Goal: Information Seeking & Learning: Learn about a topic

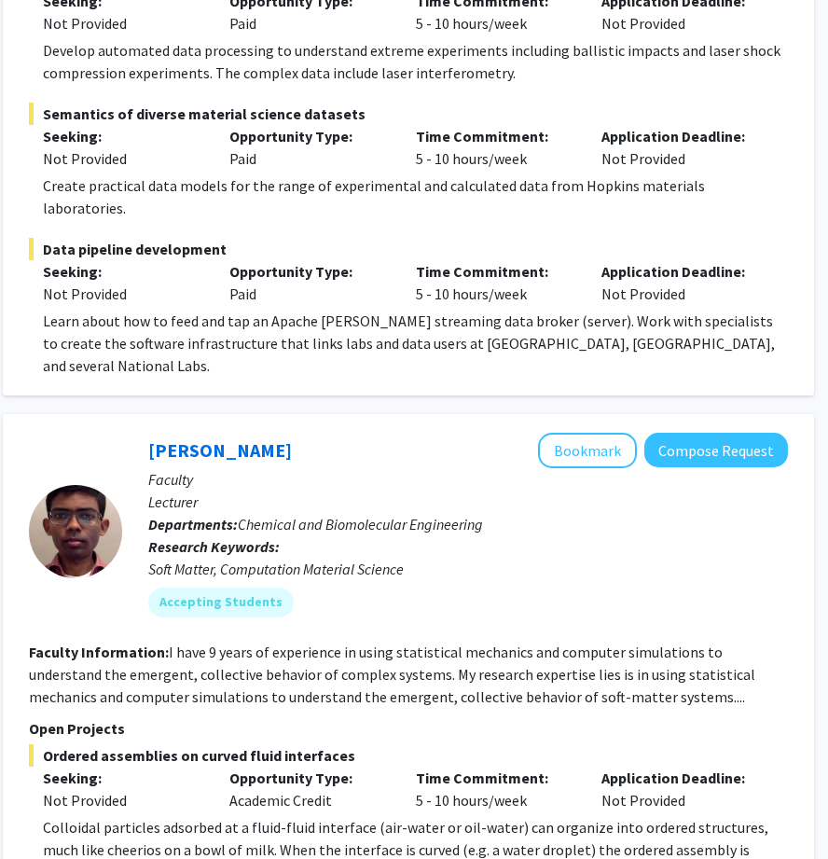
scroll to position [4975, 291]
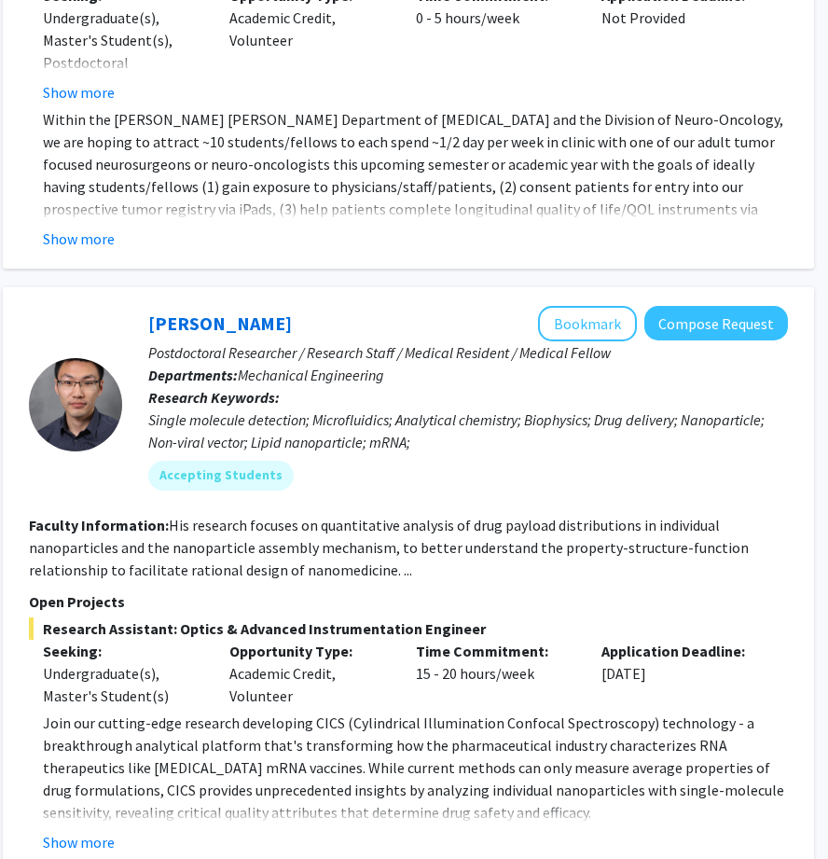
scroll to position [2937, 291]
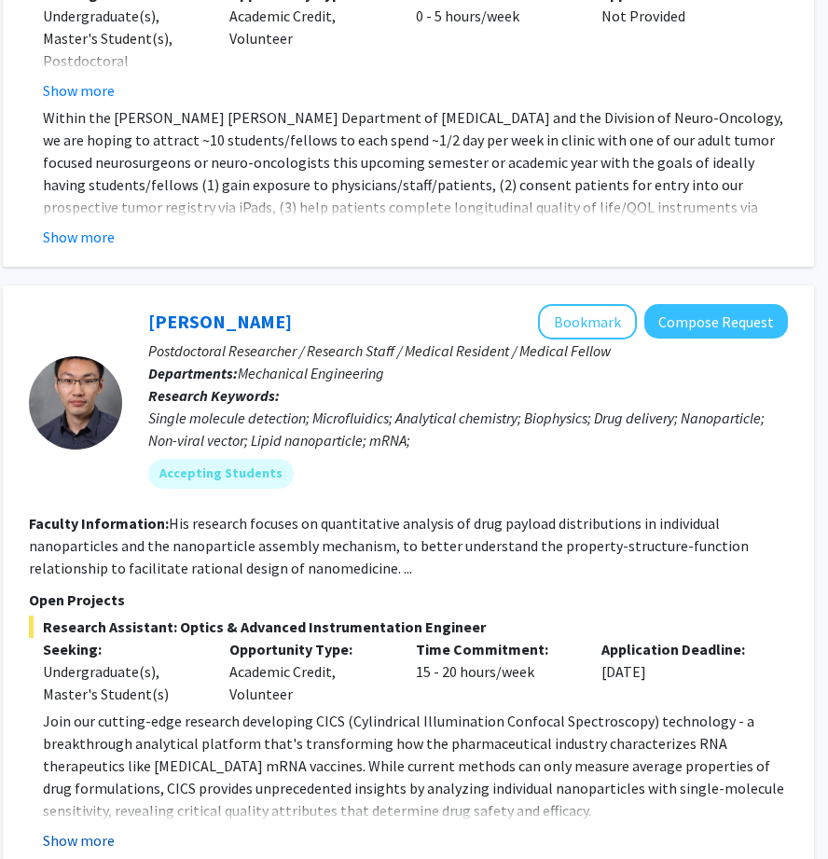
click at [102, 829] on button "Show more" at bounding box center [79, 840] width 72 height 22
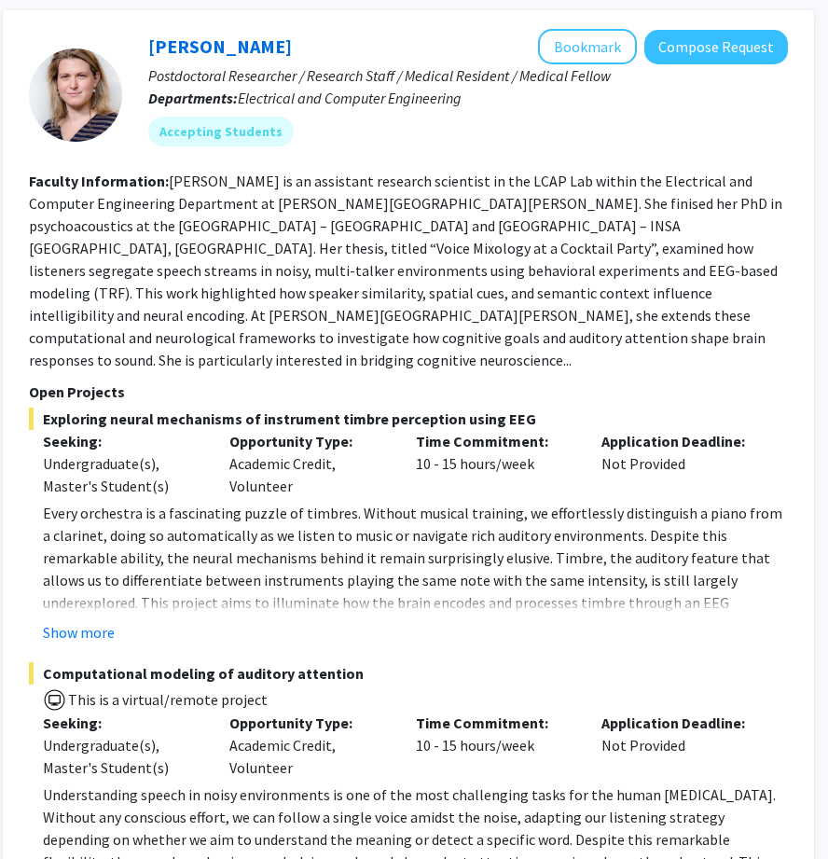
scroll to position [176, 291]
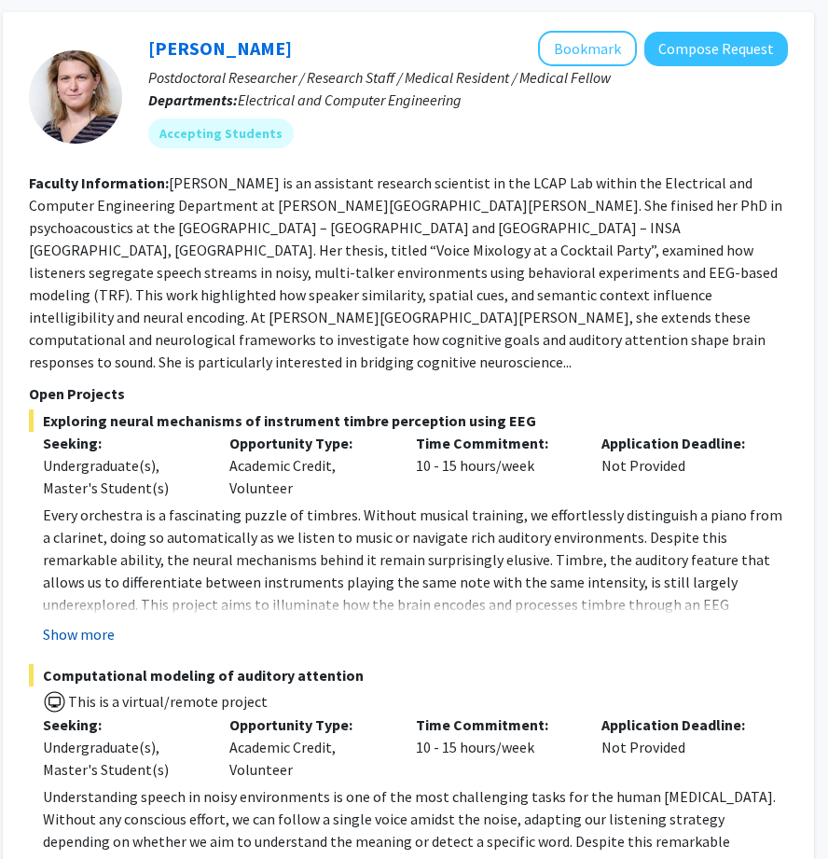
click at [79, 623] on button "Show more" at bounding box center [79, 634] width 72 height 22
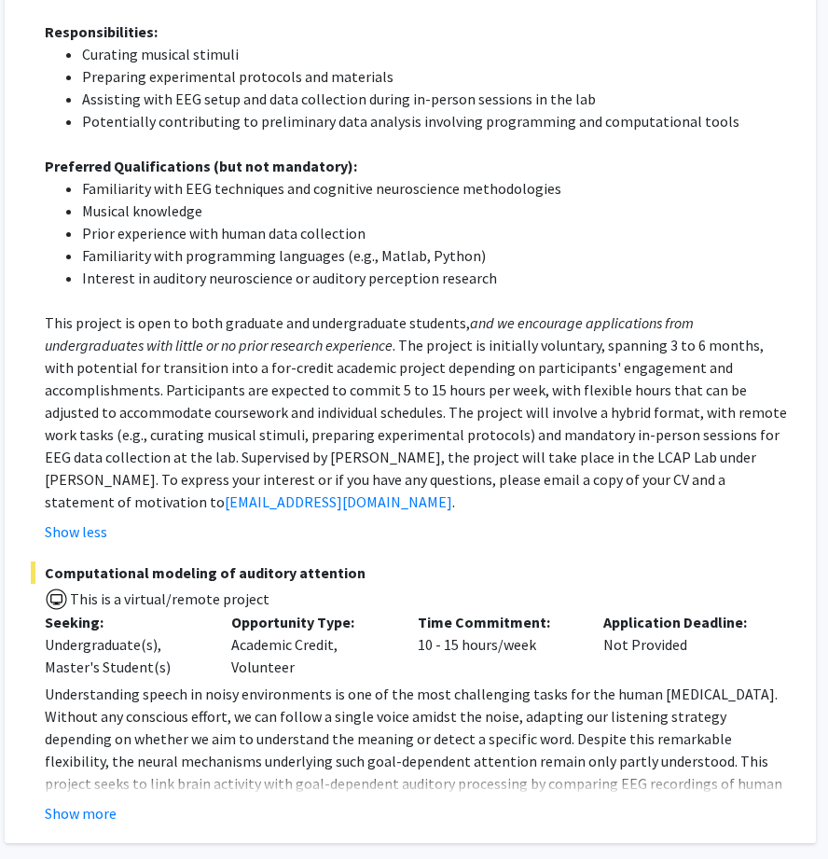
scroll to position [922, 289]
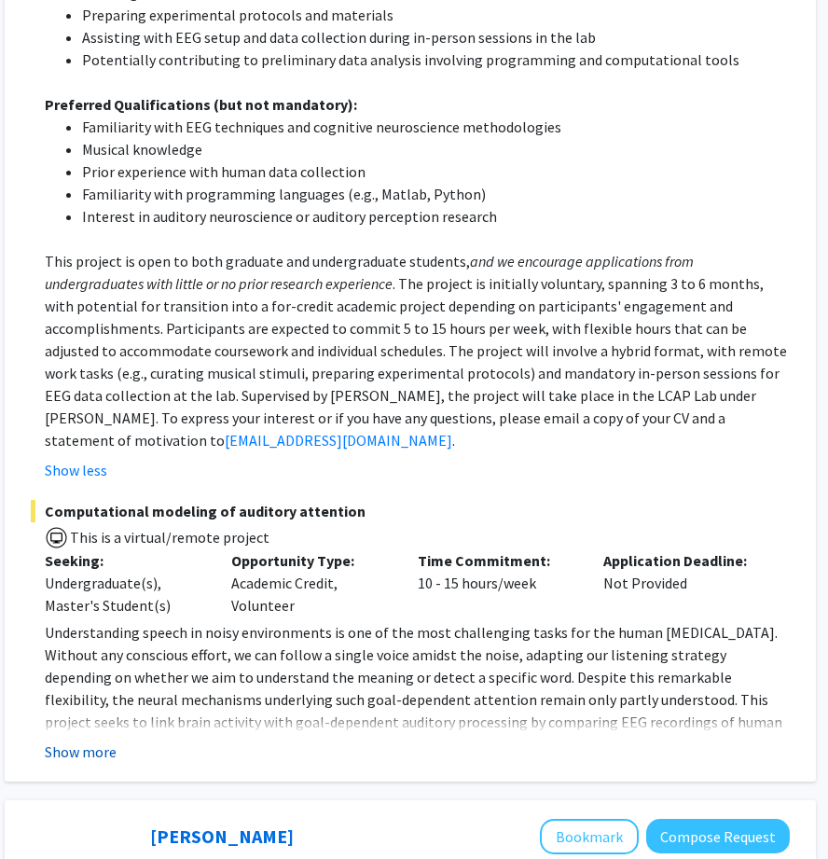
click at [100, 741] on button "Show more" at bounding box center [81, 752] width 72 height 22
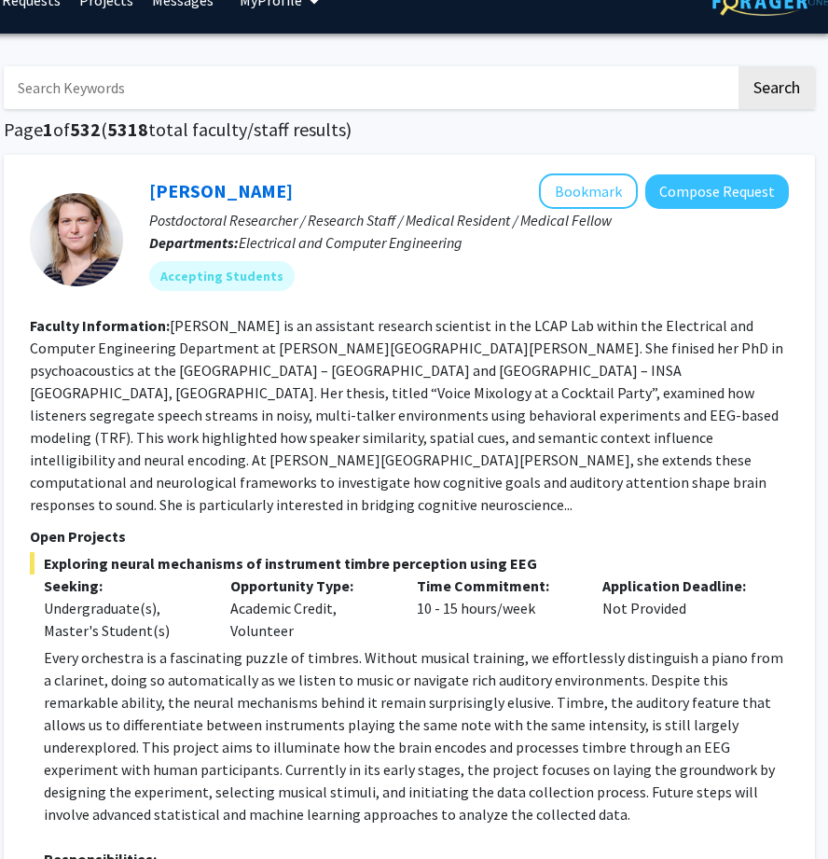
scroll to position [25, 290]
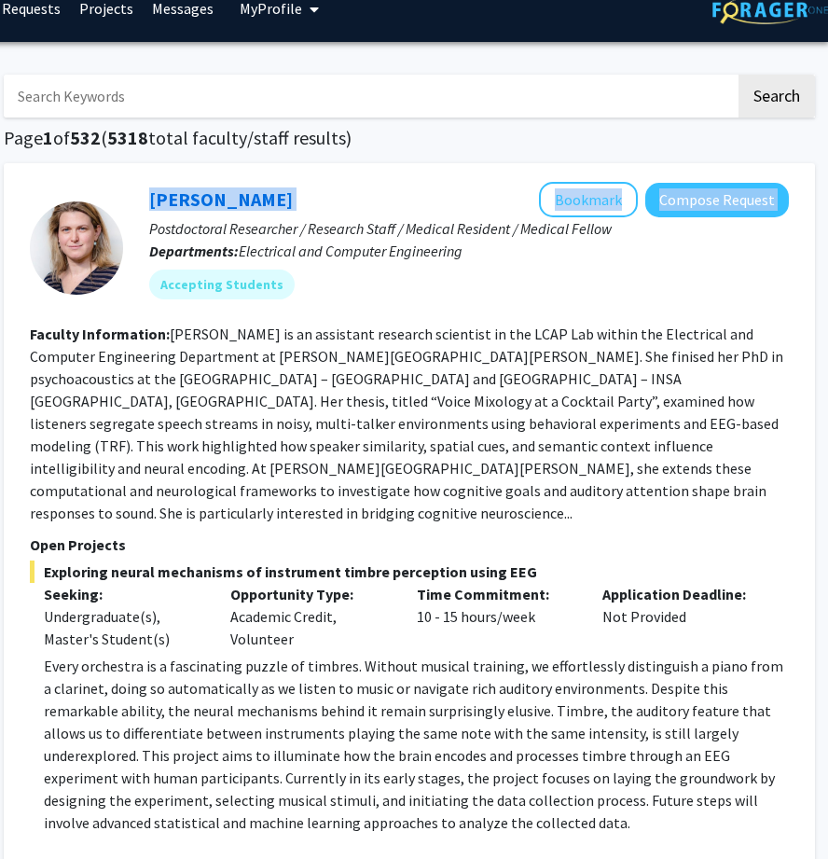
drag, startPoint x: 386, startPoint y: 186, endPoint x: 84, endPoint y: 180, distance: 302.2
copy section "Moira-Phoebe Huet Bookmark Compose Request"
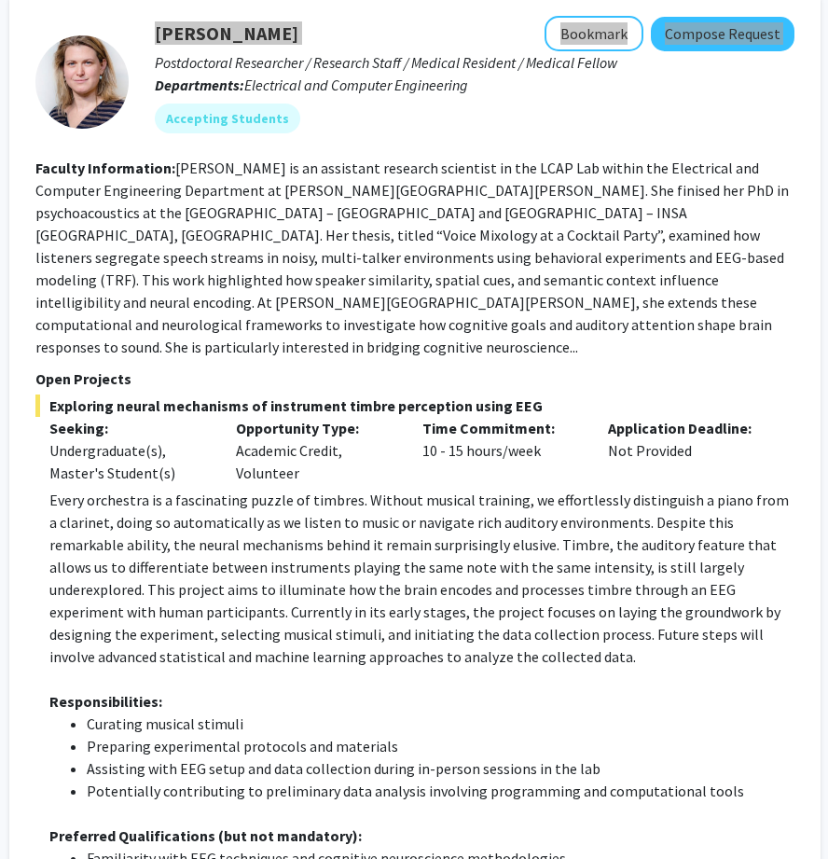
scroll to position [189, 284]
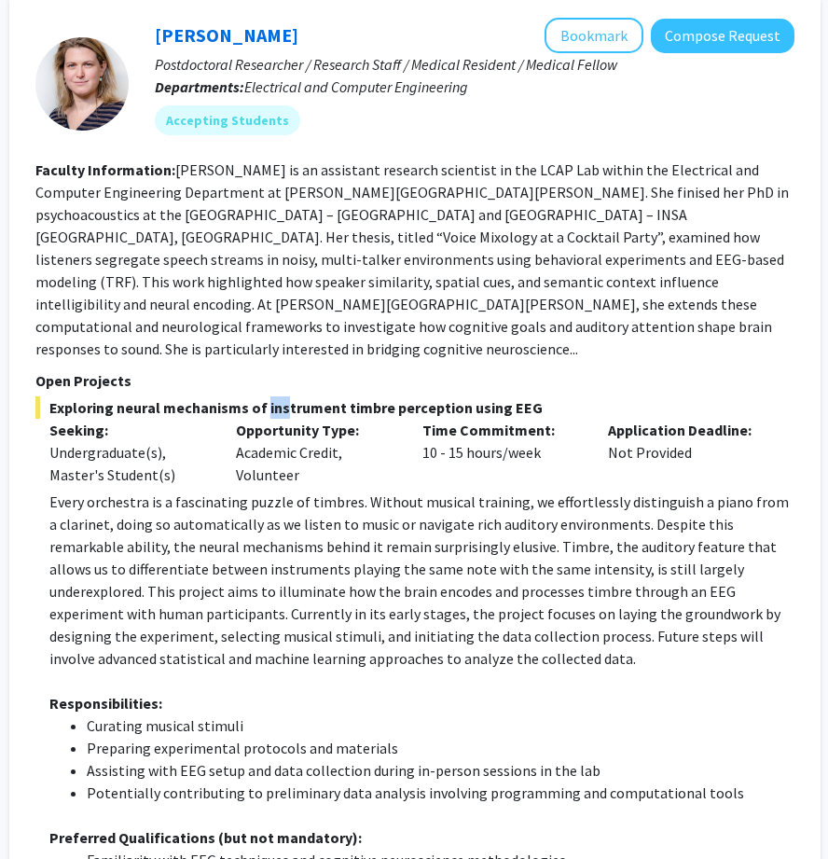
click at [258, 396] on span "Exploring neural mechanisms of instrument timbre perception using EEG" at bounding box center [414, 407] width 759 height 22
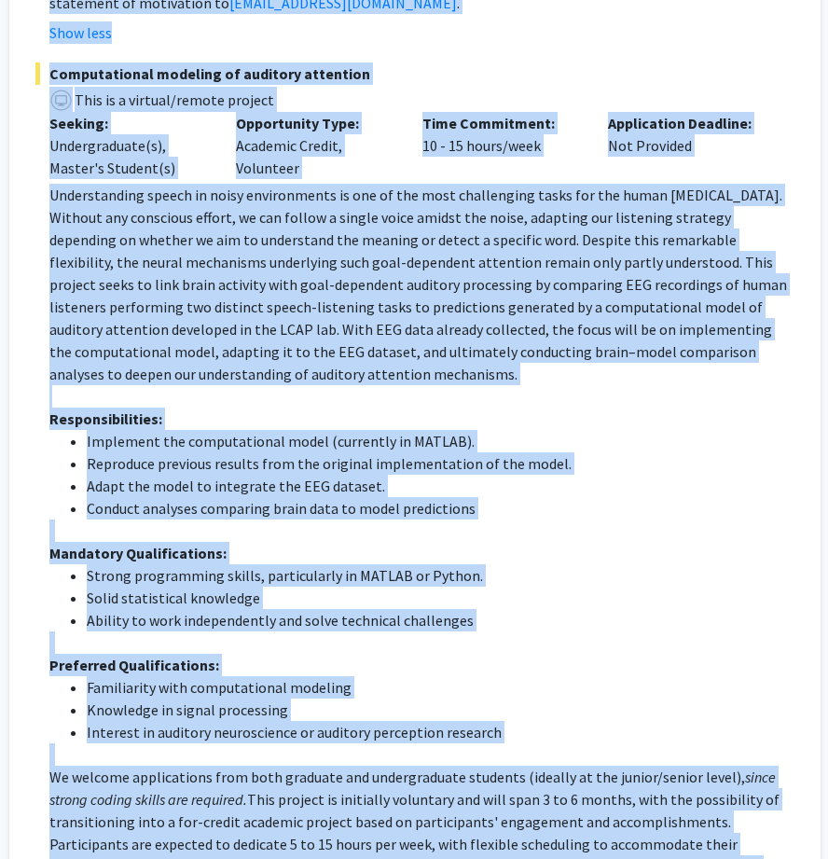
scroll to position [1641, 284]
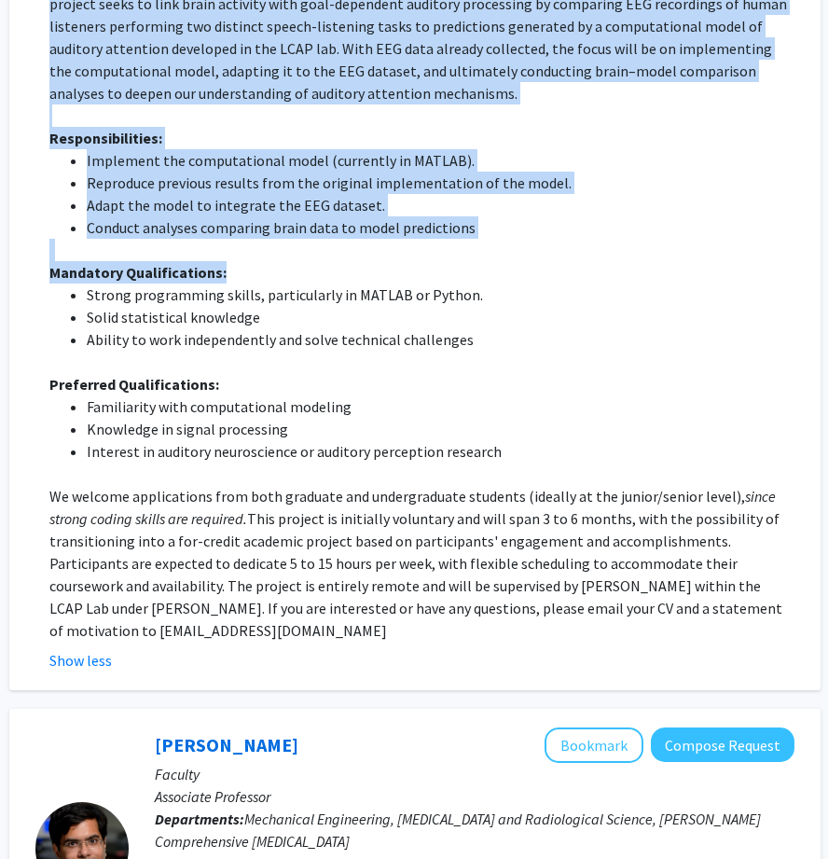
drag, startPoint x: 35, startPoint y: 178, endPoint x: 378, endPoint y: 212, distance: 343.9
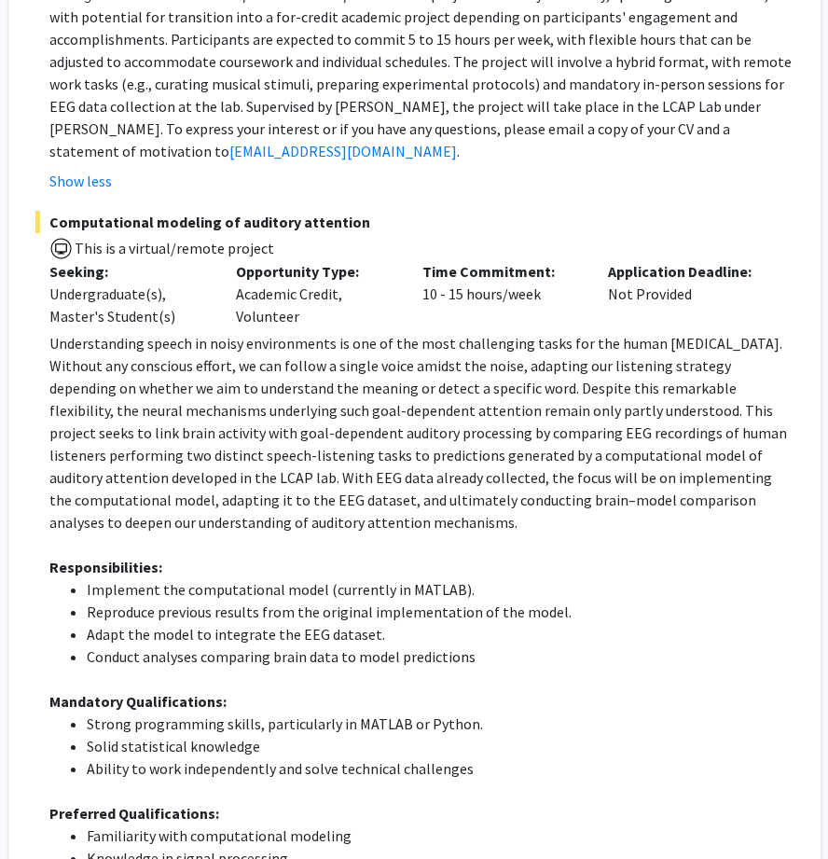
click at [312, 434] on p "Understanding speech in noisy environments is one of the most challenging tasks…" at bounding box center [421, 432] width 745 height 201
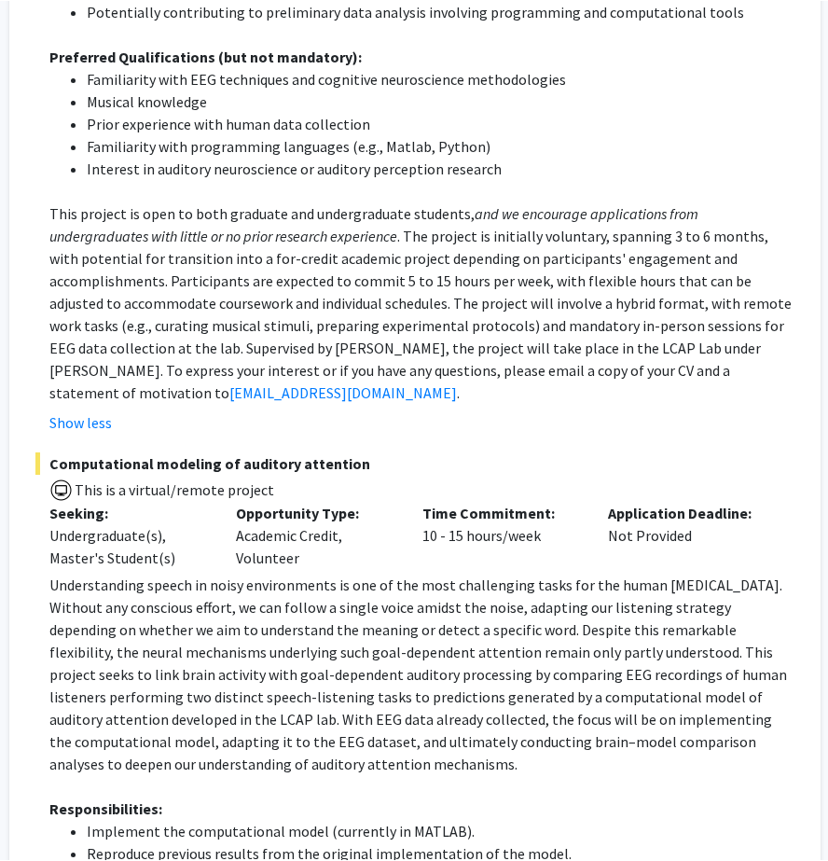
scroll to position [765, 284]
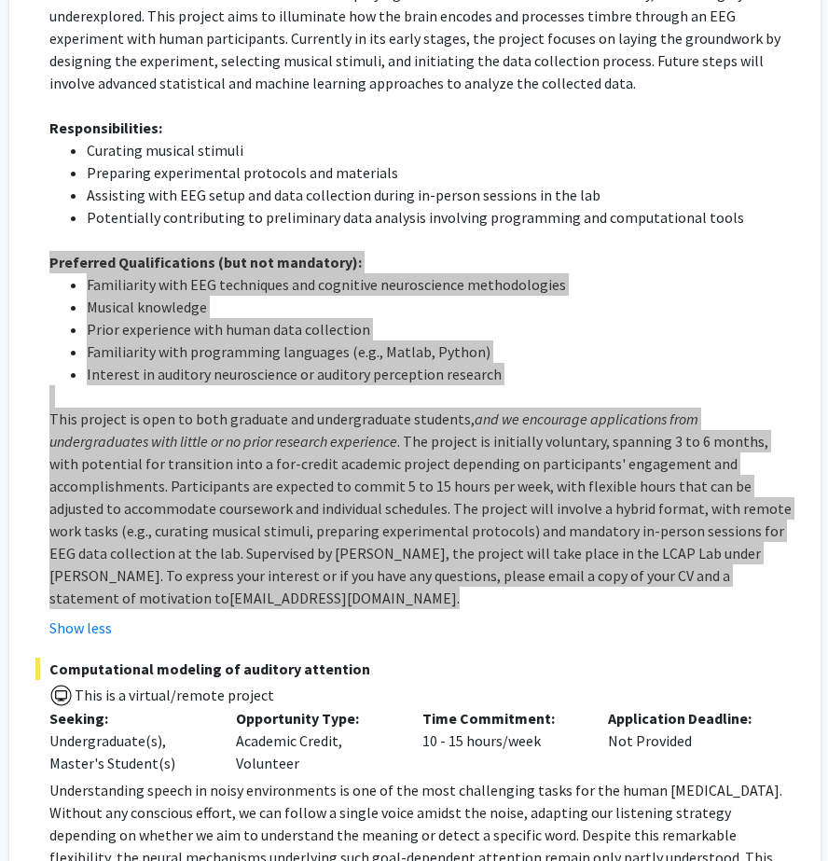
drag, startPoint x: 800, startPoint y: 532, endPoint x: 120, endPoint y: 195, distance: 758.7
click at [120, 195] on div "Moira-Phoebe Huet Bookmark Compose Request Postdoctoral Researcher / Research S…" at bounding box center [414, 495] width 811 height 2142
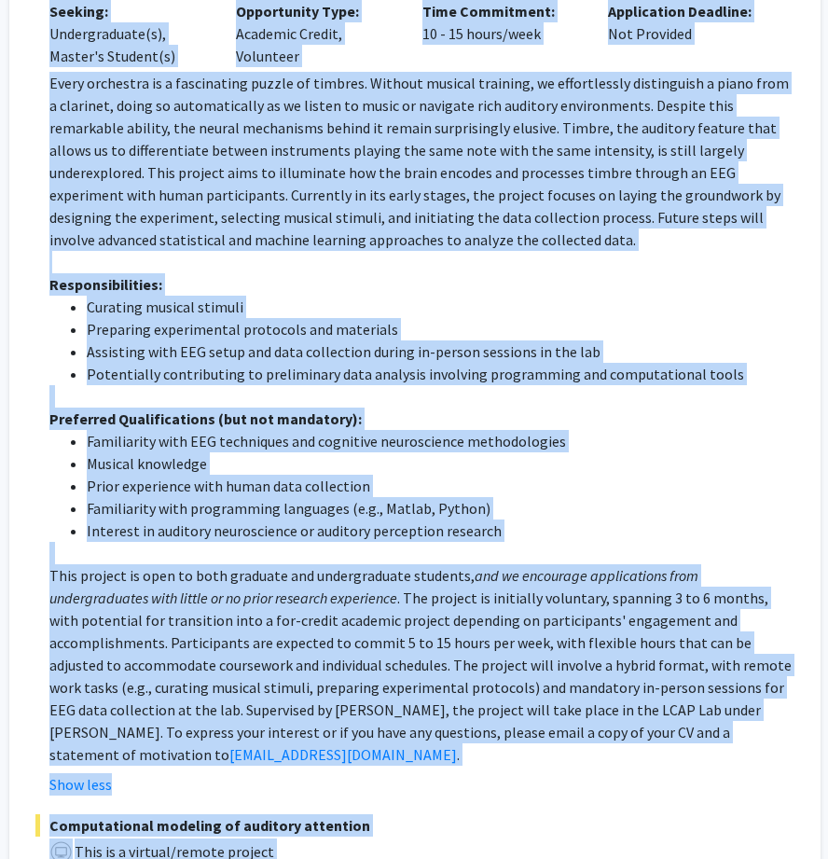
scroll to position [727, 284]
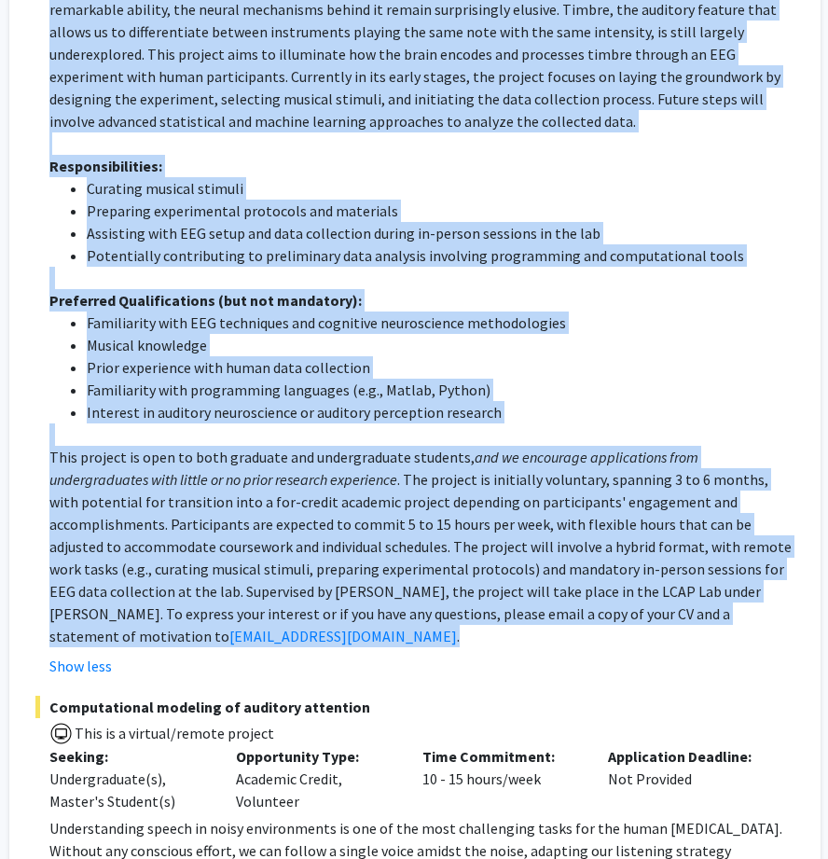
drag, startPoint x: 147, startPoint y: 58, endPoint x: 799, endPoint y: 572, distance: 830.1
click at [799, 572] on div "Moira-Phoebe Huet Bookmark Compose Request Postdoctoral Researcher / Research S…" at bounding box center [414, 533] width 811 height 2142
copy fg-search-faculty "Moira-Phoebe Huet Bookmark Compose Request Postdoctoral Researcher / Research S…"
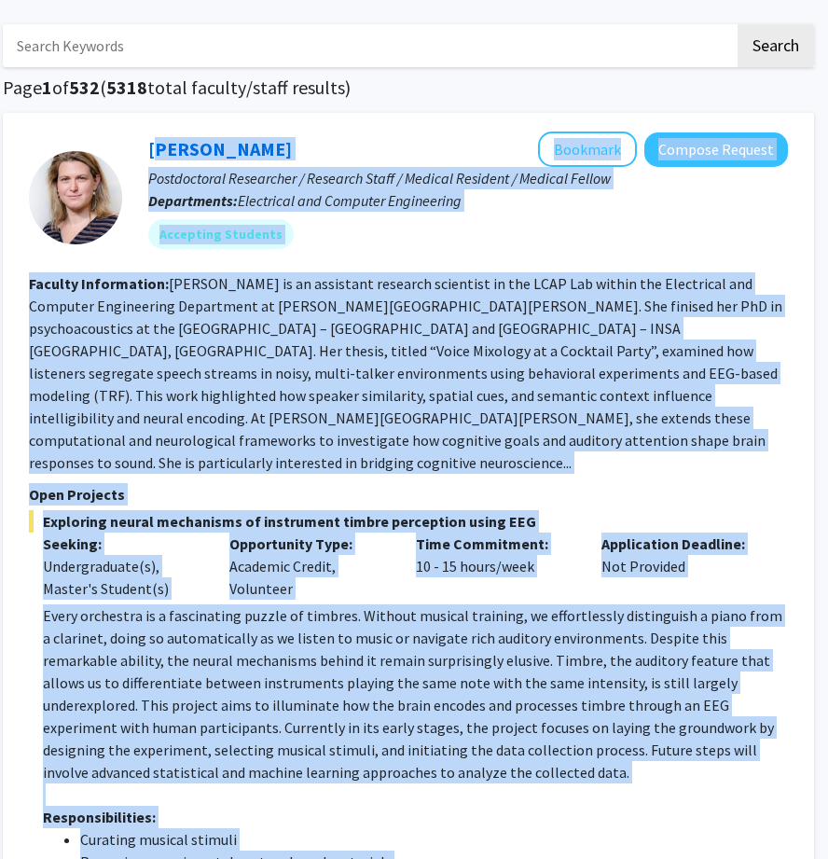
scroll to position [98, 291]
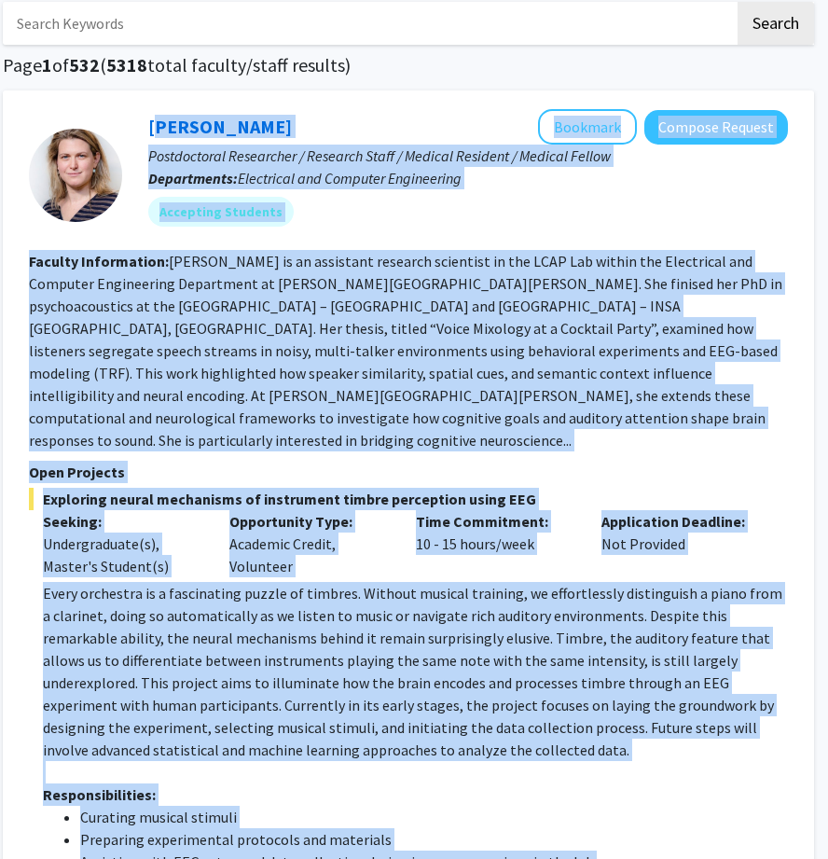
click at [478, 302] on fg-read-more "Dr. Huet is an assistant research scientist in the LCAP Lab within the Electric…" at bounding box center [406, 351] width 754 height 198
drag, startPoint x: 141, startPoint y: 126, endPoint x: 477, endPoint y: 798, distance: 751.6
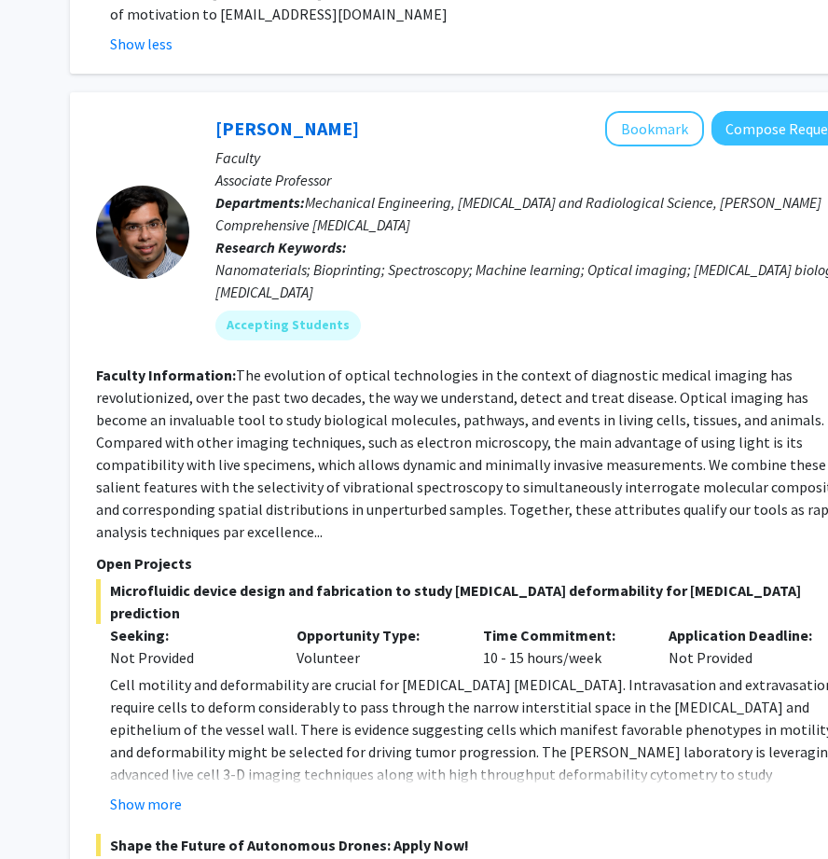
scroll to position [2248, 224]
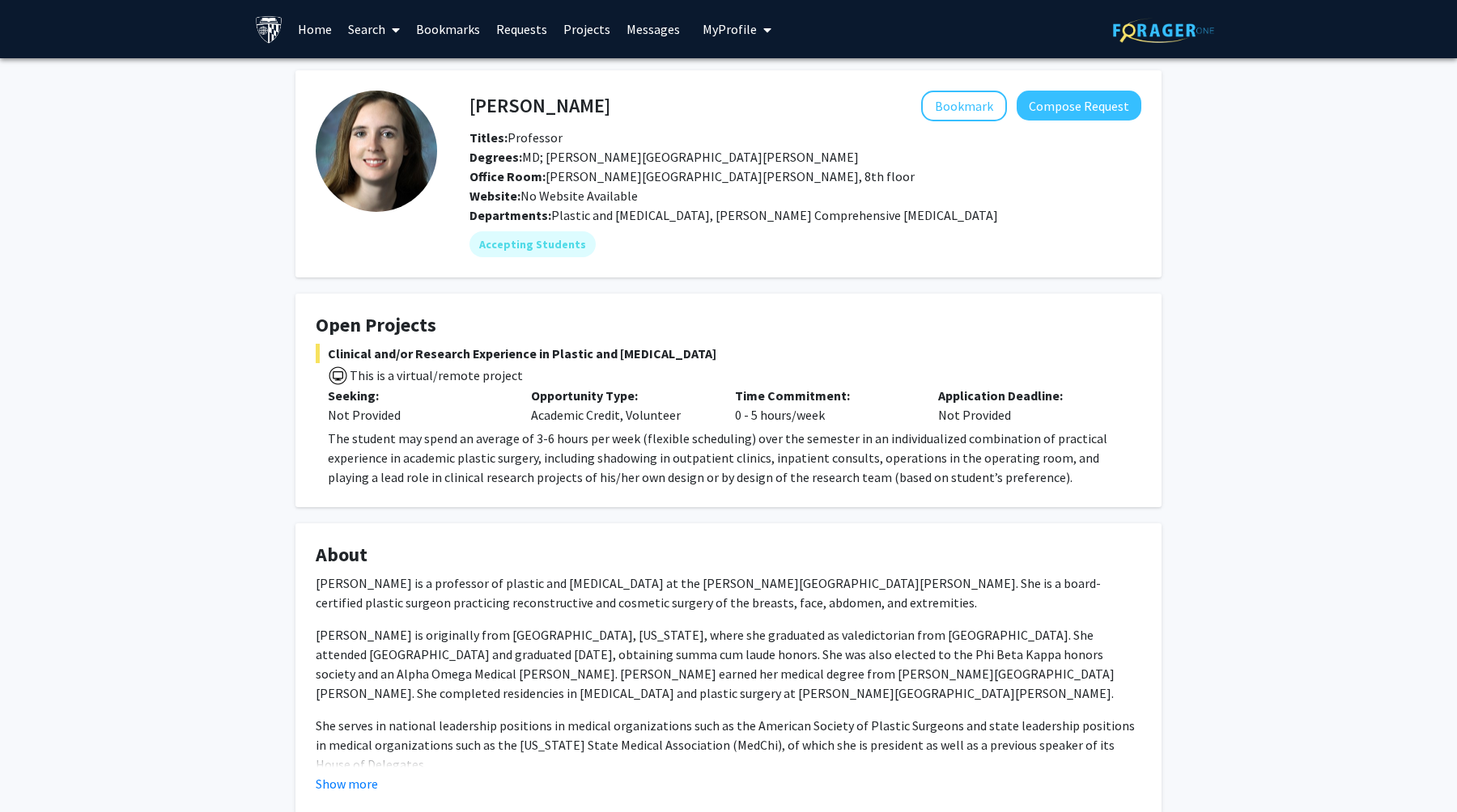
click at [566, 488] on fg-card "Open Projects Clinical and/or Research Experience in Plastic and Reconstructive…" at bounding box center [728, 401] width 866 height 213
drag, startPoint x: 465, startPoint y: 102, endPoint x: 457, endPoint y: 107, distance: 9.4
click at [457, 107] on div "Michele Manahan Bookmark Compose Request" at bounding box center [805, 105] width 696 height 30
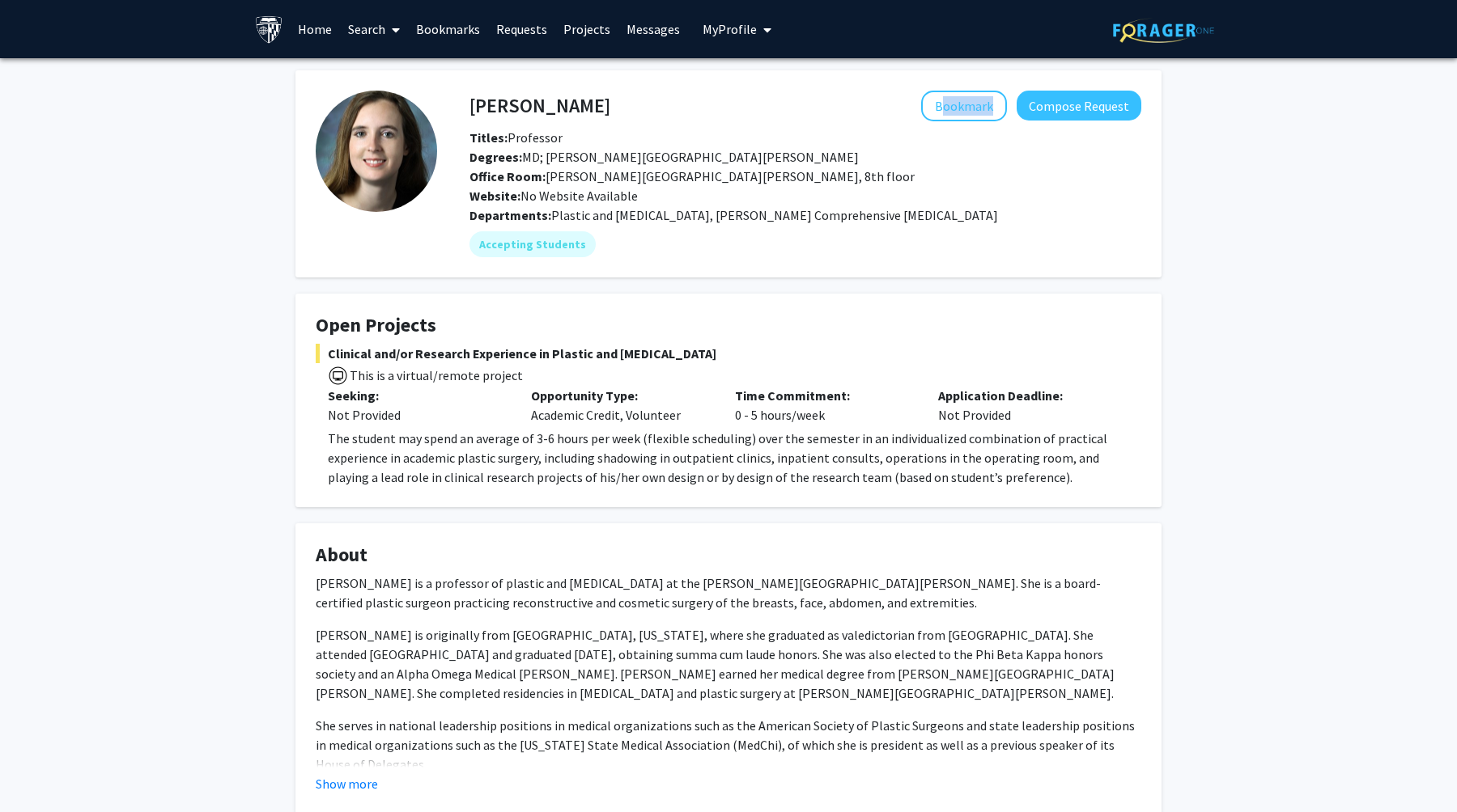
drag, startPoint x: 457, startPoint y: 107, endPoint x: 517, endPoint y: 122, distance: 61.8
click at [517, 122] on div "Michele Manahan Bookmark Compose Request Titles: Professor Degrees: MD; Johns H…" at bounding box center [805, 147] width 696 height 115
click at [527, 100] on h4 "Michele Manahan" at bounding box center [540, 105] width 141 height 30
click at [469, 104] on div "Michele Manahan Bookmark Compose Request" at bounding box center [805, 105] width 696 height 30
drag, startPoint x: 469, startPoint y: 104, endPoint x: 608, endPoint y: 106, distance: 139.0
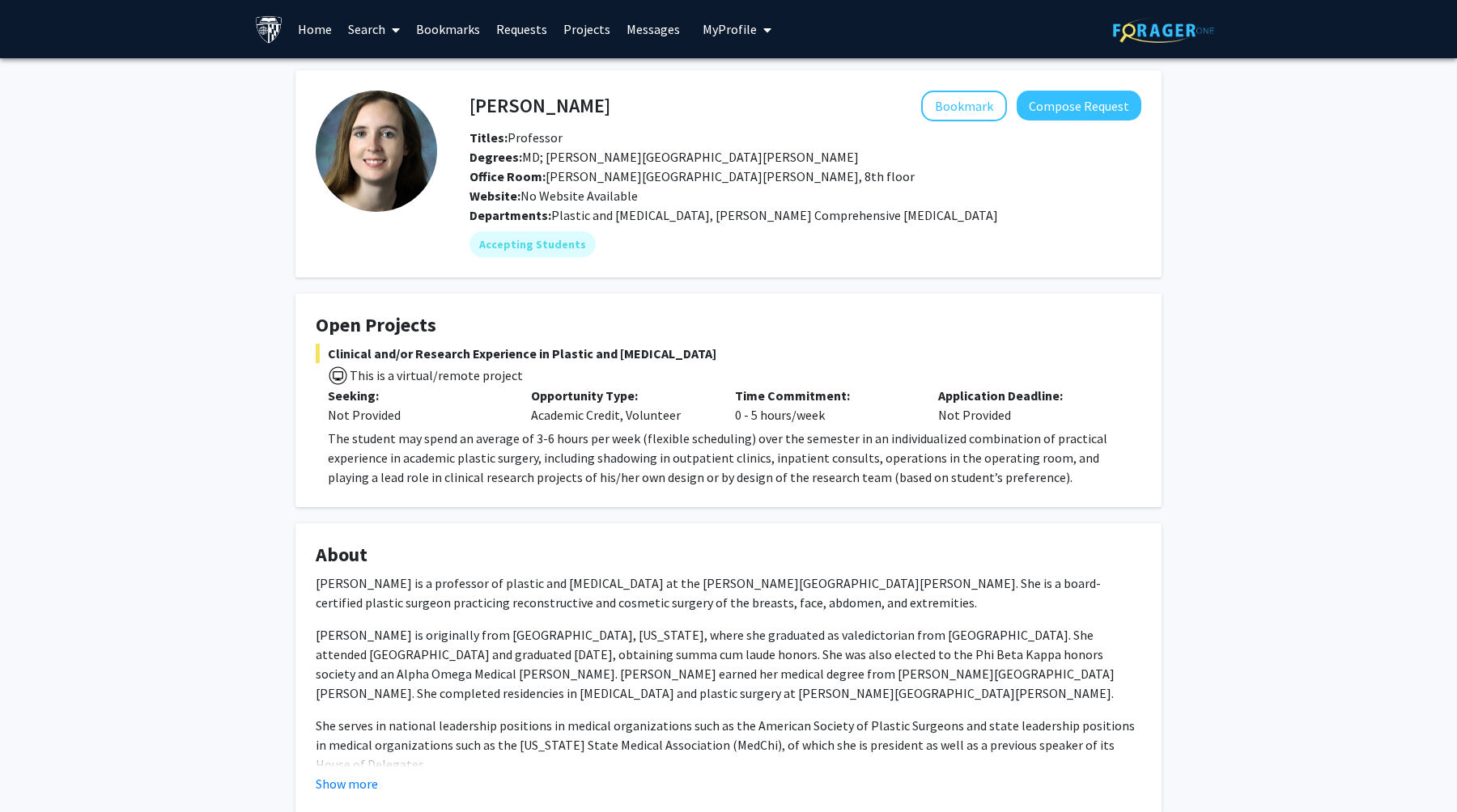
click at [608, 106] on h4 "Michele Manahan" at bounding box center [540, 105] width 141 height 30
drag, startPoint x: 622, startPoint y: 107, endPoint x: 475, endPoint y: 106, distance: 147.0
click at [475, 106] on div "Michele Manahan Bookmark Compose Request" at bounding box center [805, 105] width 696 height 30
copy h4 "Michele Manahan"
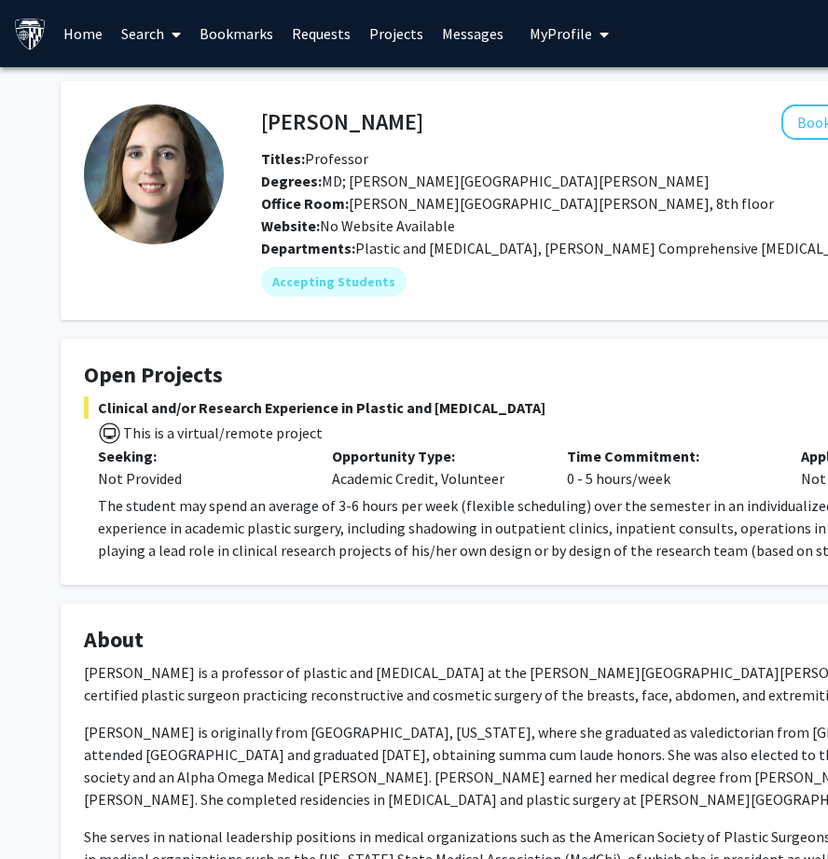
click at [93, 412] on span "Clinical and/or Research Experience in Plastic and Reconstructive Surgery" at bounding box center [559, 407] width 951 height 22
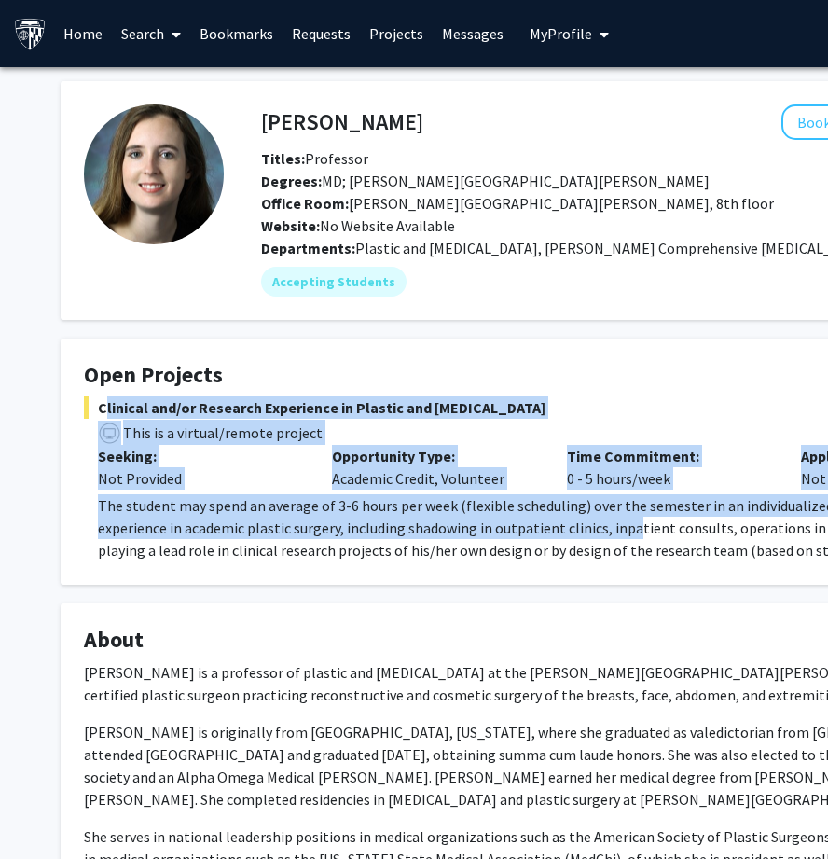
drag, startPoint x: 97, startPoint y: 407, endPoint x: 629, endPoint y: 529, distance: 545.5
click at [631, 532] on div "Clinical and/or Research Experience in Plastic and Reconstructive Surgery This …" at bounding box center [559, 479] width 951 height 166
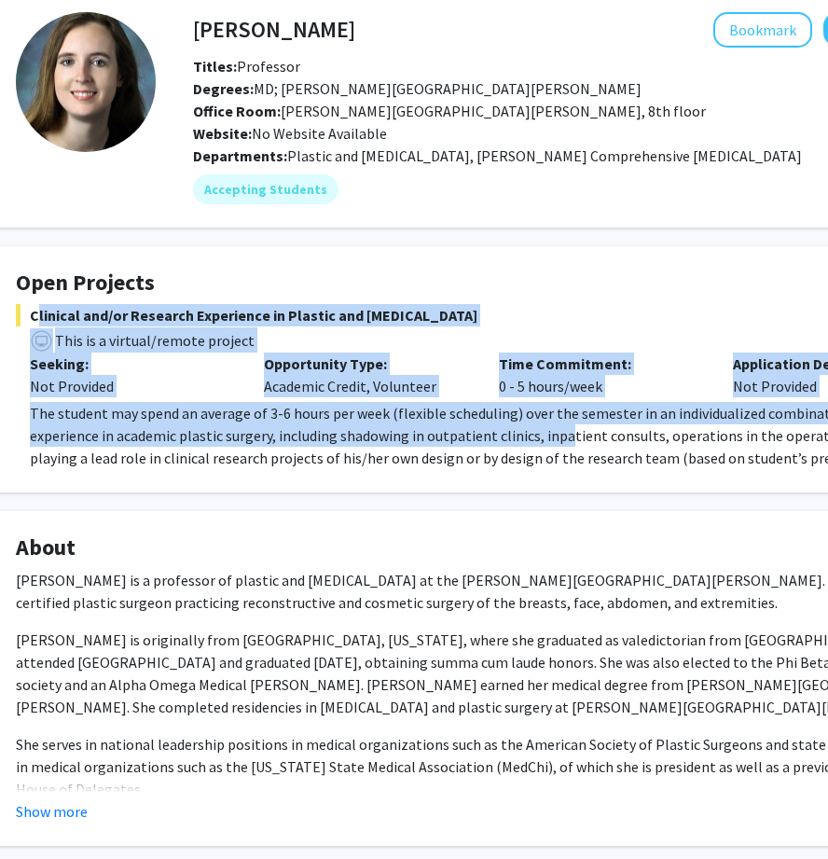
scroll to position [92, 73]
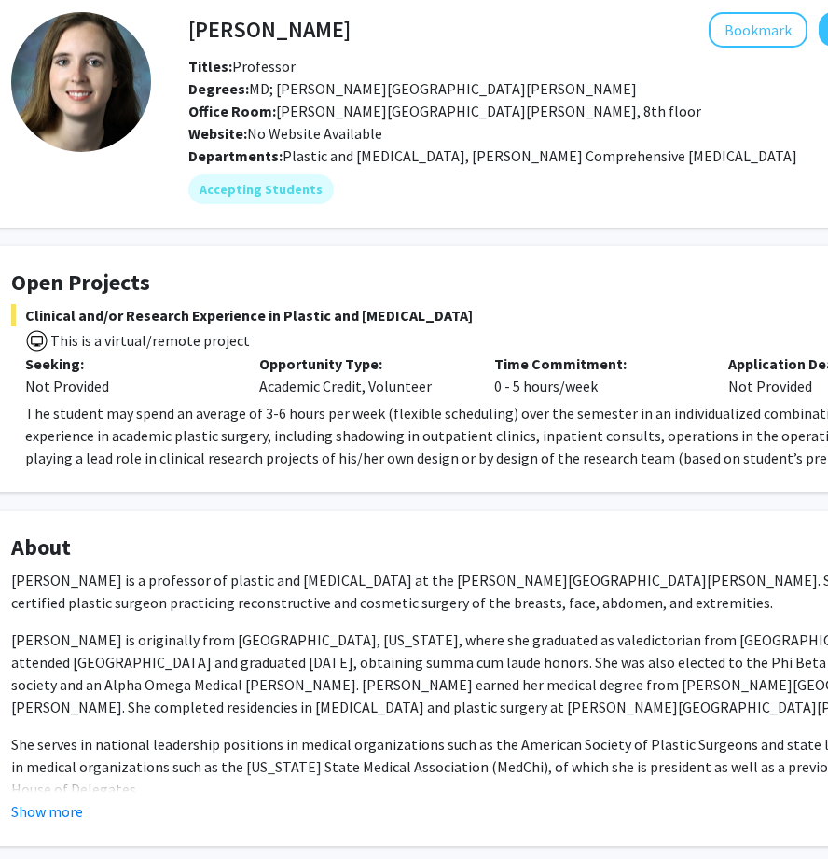
click at [629, 554] on h4 "About" at bounding box center [486, 547] width 951 height 27
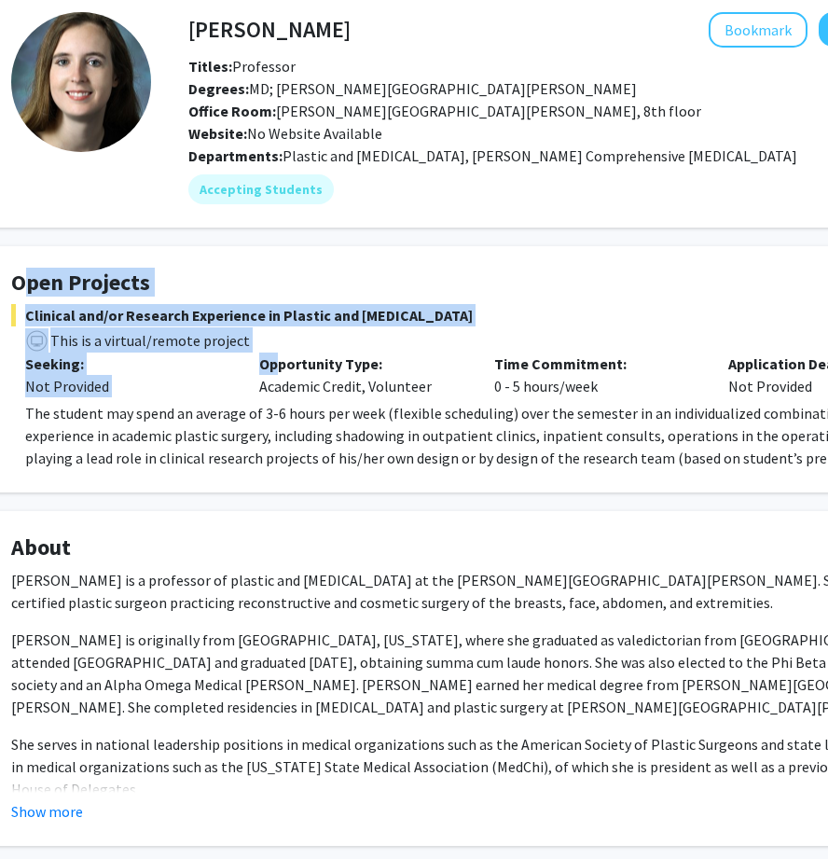
drag, startPoint x: 11, startPoint y: 287, endPoint x: 283, endPoint y: 372, distance: 284.4
click at [283, 367] on fg-card "Open Projects Clinical and/or Research Experience in Plastic and Reconstructive…" at bounding box center [487, 369] width 998 height 246
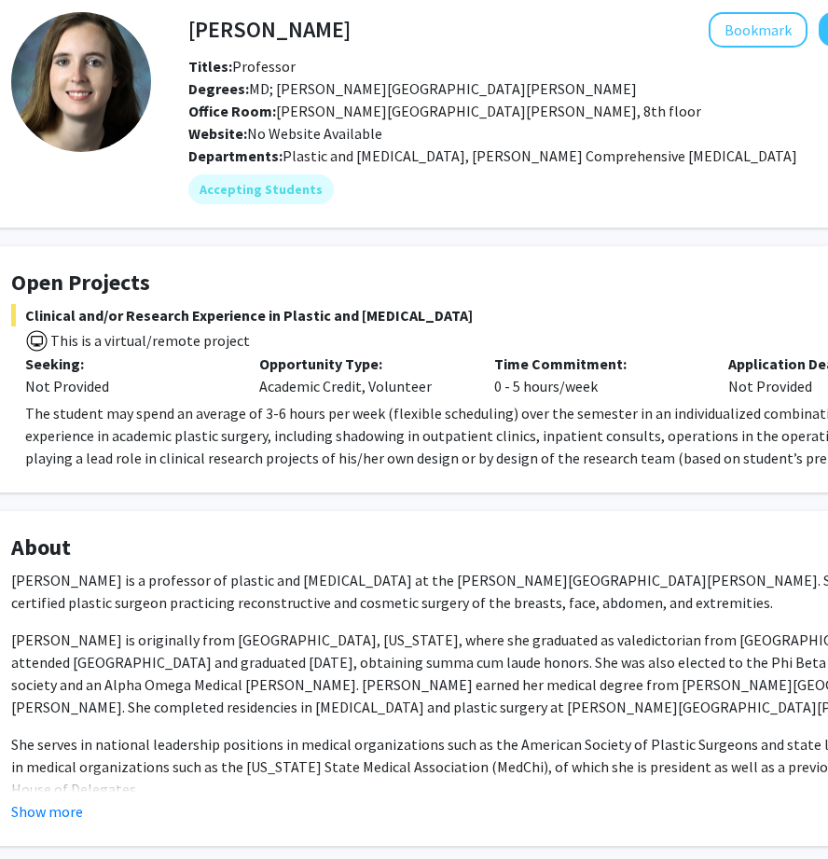
click at [299, 419] on span "The student may spend an average of 3-6 hours per week (flexible scheduling) ov…" at bounding box center [474, 435] width 898 height 63
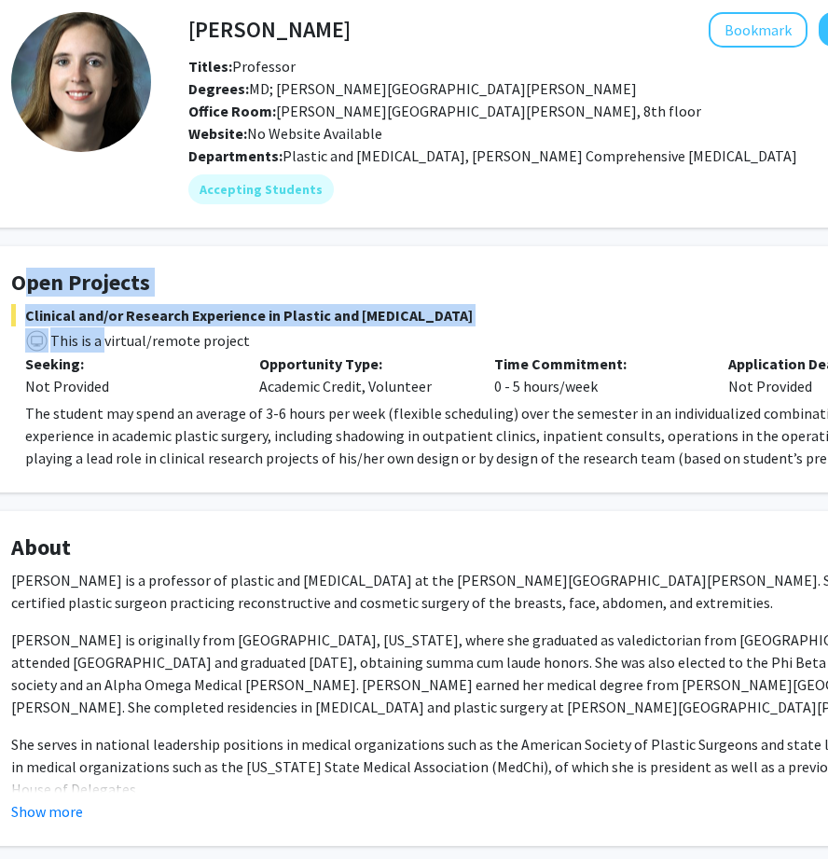
drag, startPoint x: 14, startPoint y: 290, endPoint x: 99, endPoint y: 334, distance: 95.5
click at [100, 334] on fg-card "Open Projects Clinical and/or Research Experience in Plastic and Reconstructive…" at bounding box center [487, 369] width 998 height 246
click at [99, 334] on span "This is a virtual/remote project" at bounding box center [148, 340] width 201 height 19
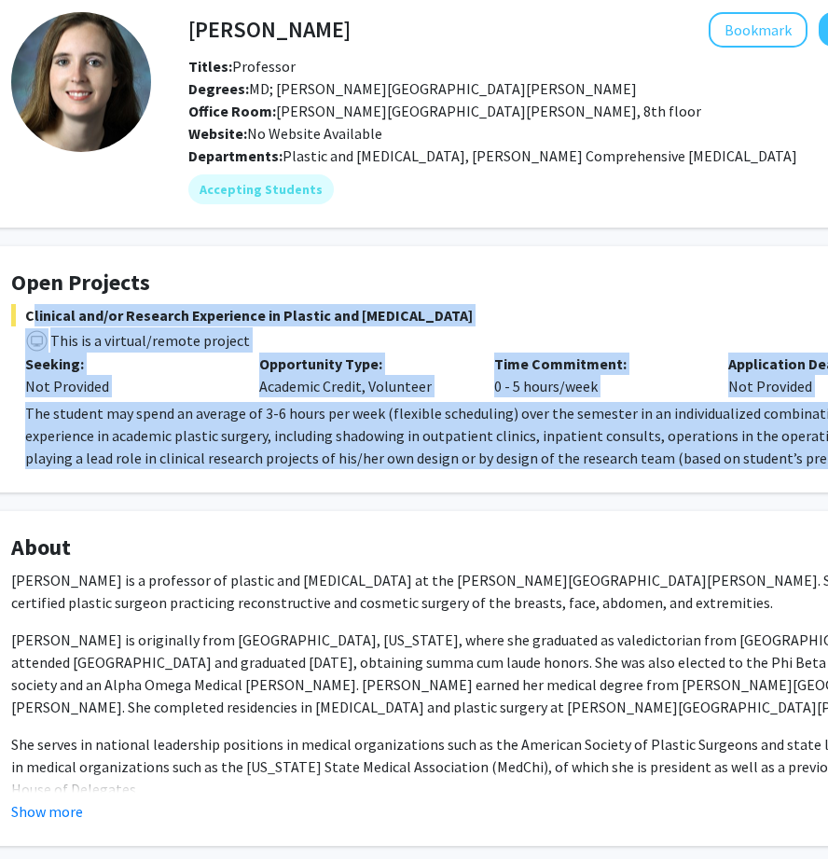
drag, startPoint x: 26, startPoint y: 310, endPoint x: 802, endPoint y: 460, distance: 790.4
click at [802, 460] on div "Clinical and/or Research Experience in Plastic and Reconstructive Surgery This …" at bounding box center [486, 387] width 951 height 166
copy div "Clinical and/or Research Experience in Plastic and Reconstructive Surgery This …"
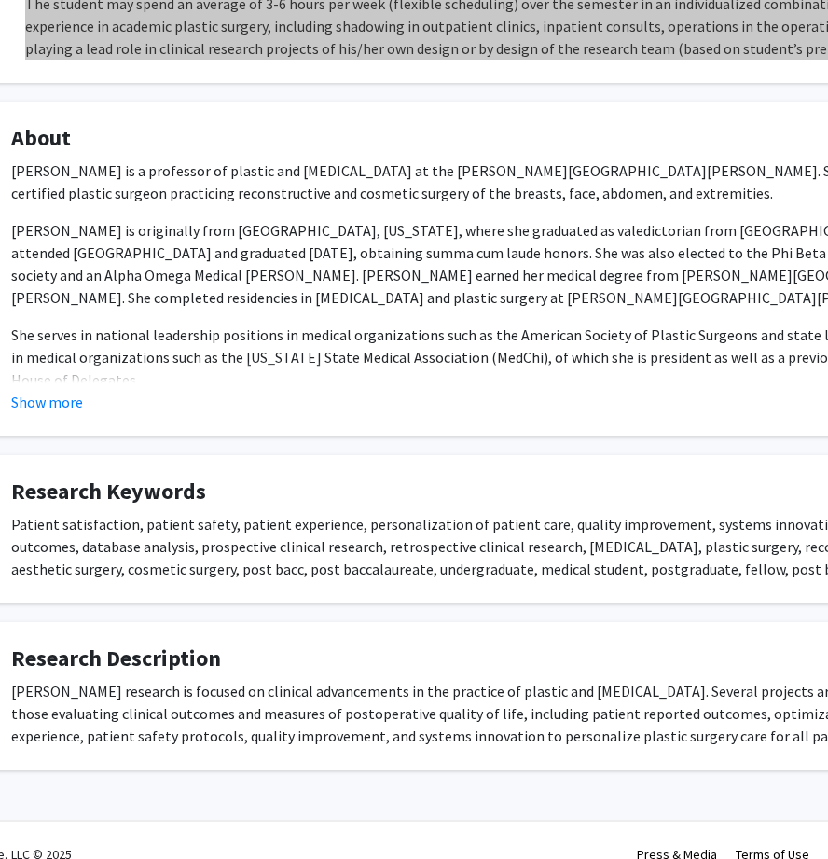
scroll to position [530, 73]
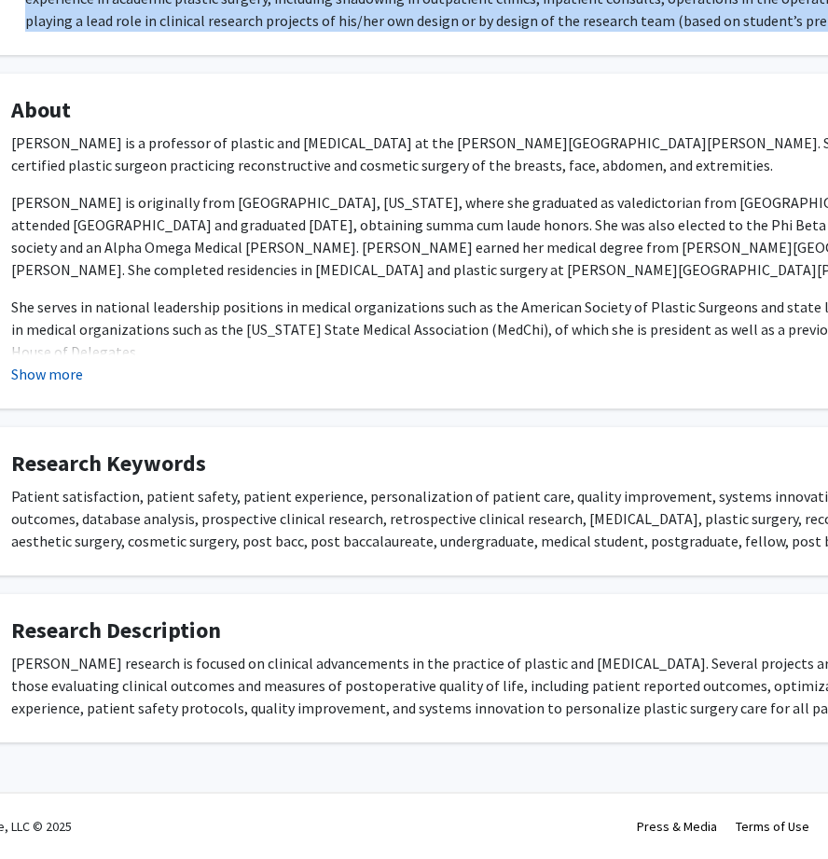
click at [54, 371] on button "Show more" at bounding box center [47, 374] width 72 height 22
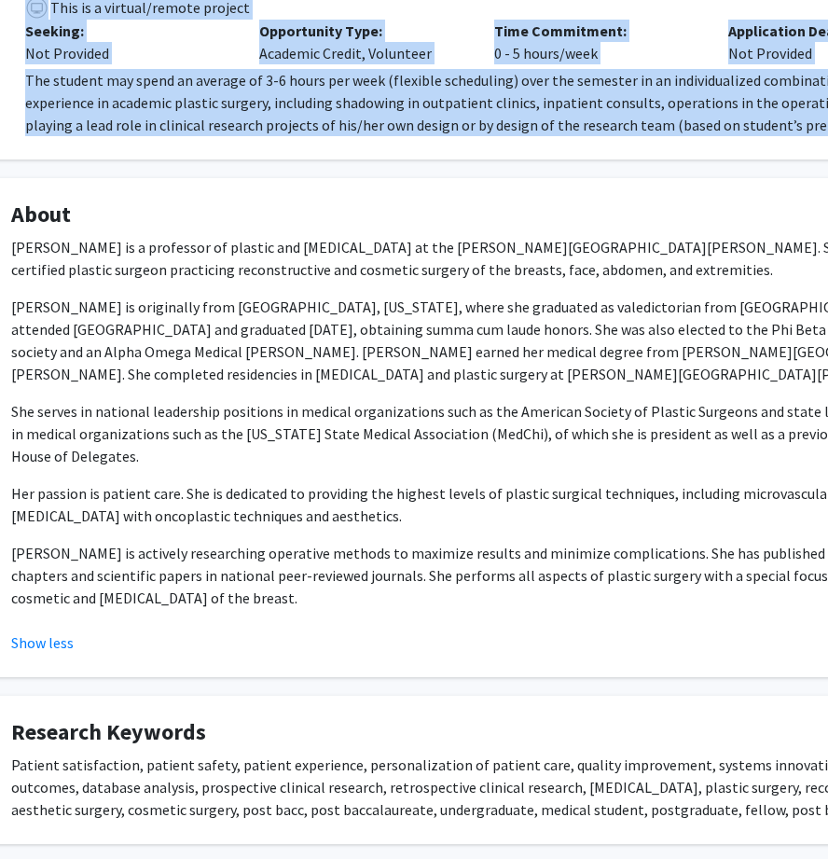
scroll to position [485, 73]
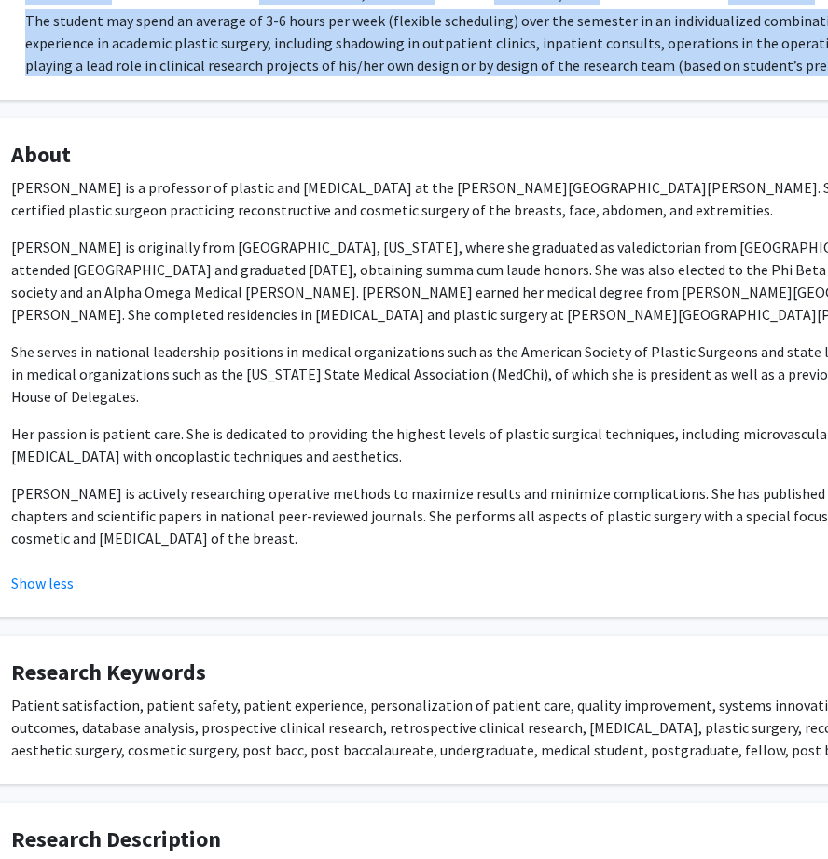
drag, startPoint x: 7, startPoint y: 161, endPoint x: 273, endPoint y: 547, distance: 468.8
click at [273, 547] on fg-card "About Dr. Michele A. Manahan is a professor of plastic and reconstructive surge…" at bounding box center [487, 367] width 998 height 499
copy fg-card "About Dr. Michele A. Manahan is a professor of plastic and reconstructive surge…"
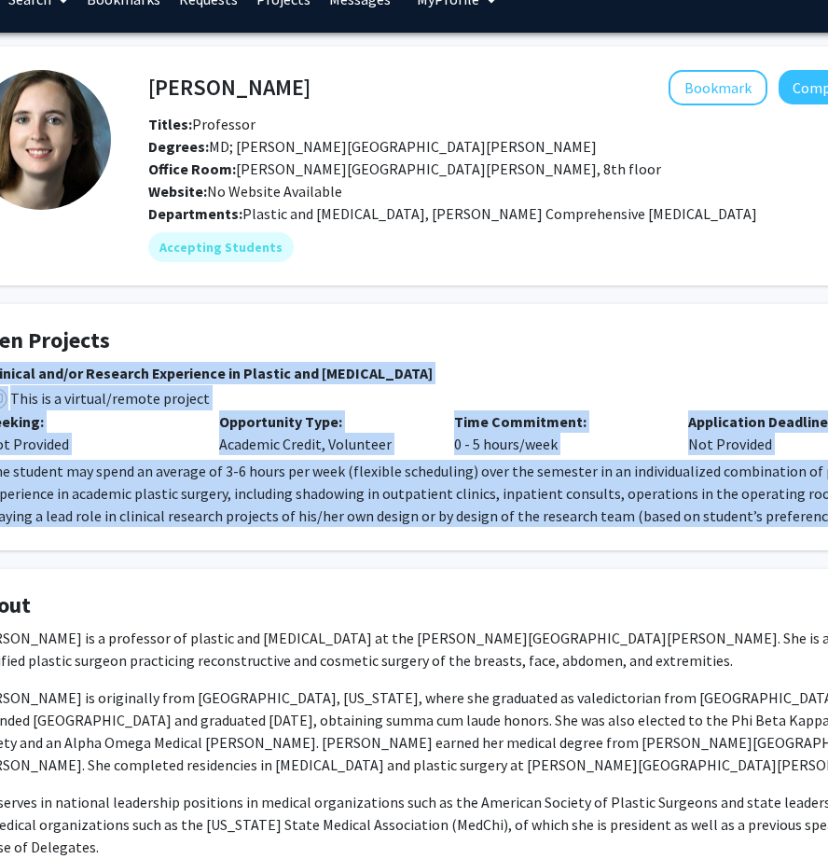
scroll to position [35, 134]
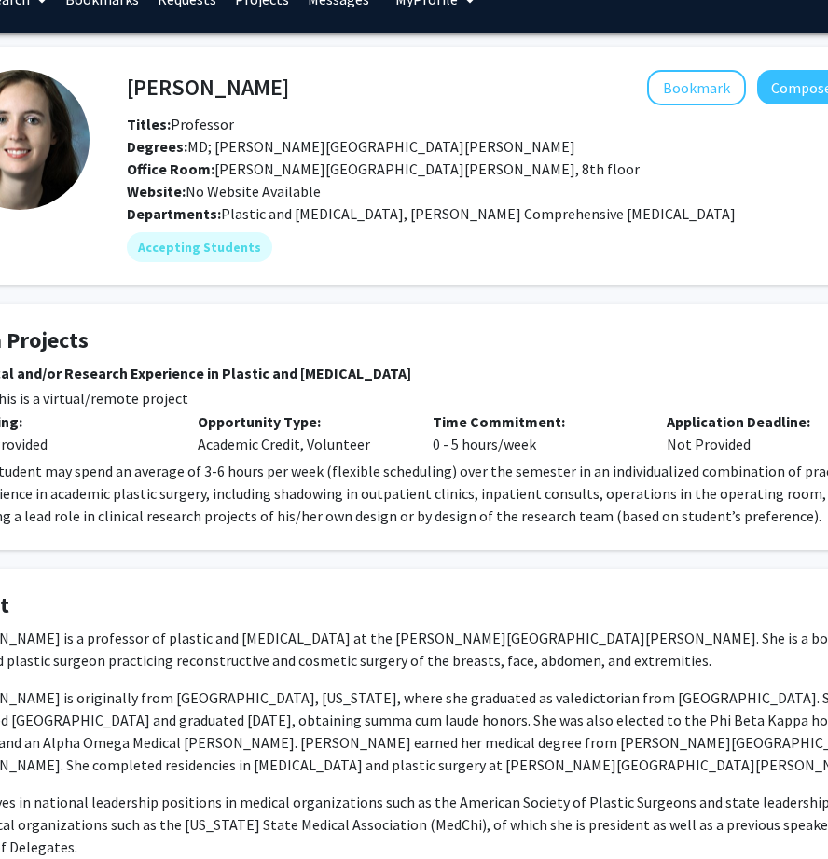
drag, startPoint x: 126, startPoint y: 87, endPoint x: 516, endPoint y: 199, distance: 405.6
click at [516, 199] on div "Michele Manahan Bookmark Compose Request Titles: Professor Degrees: MD; Johns H…" at bounding box center [514, 136] width 802 height 132
drag, startPoint x: 733, startPoint y: 214, endPoint x: 129, endPoint y: 82, distance: 618.5
click at [129, 82] on div "Michele Manahan Bookmark Compose Request Titles: Professor Degrees: MD; Johns H…" at bounding box center [495, 166] width 811 height 192
copy div "Michele Manahan Bookmark Compose Request Titles: Professor Degrees: MD; Johns H…"
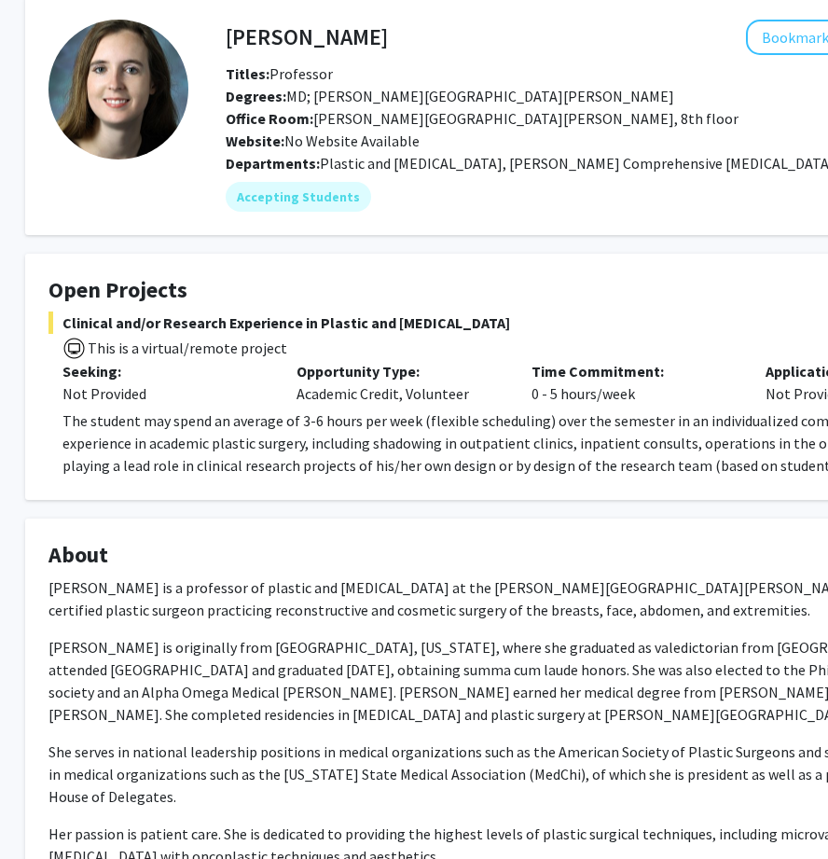
scroll to position [88, 32]
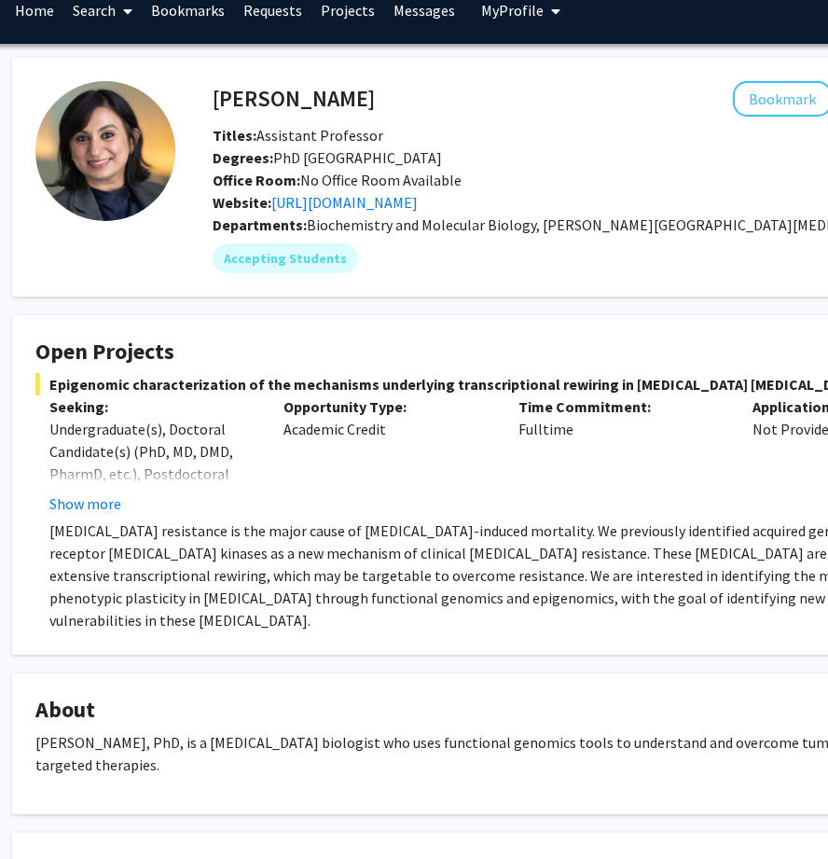
scroll to position [23, 10]
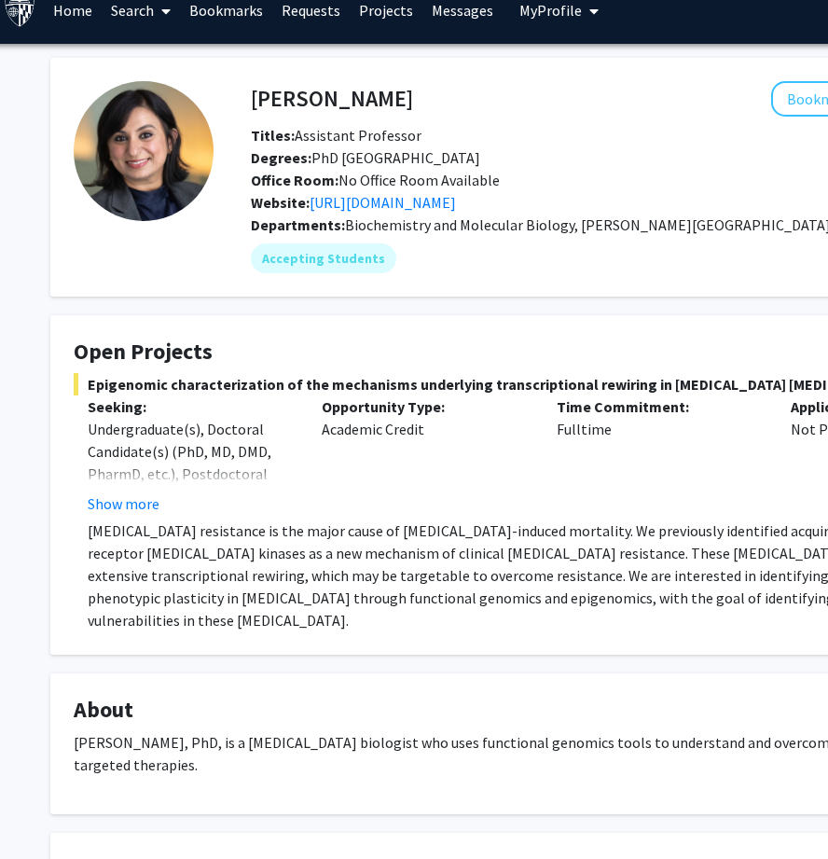
click at [128, 519] on p "[MEDICAL_DATA] resistance is the major cause of [MEDICAL_DATA]-induced mortalit…" at bounding box center [556, 575] width 937 height 112
click at [130, 501] on button "Show more" at bounding box center [124, 503] width 72 height 22
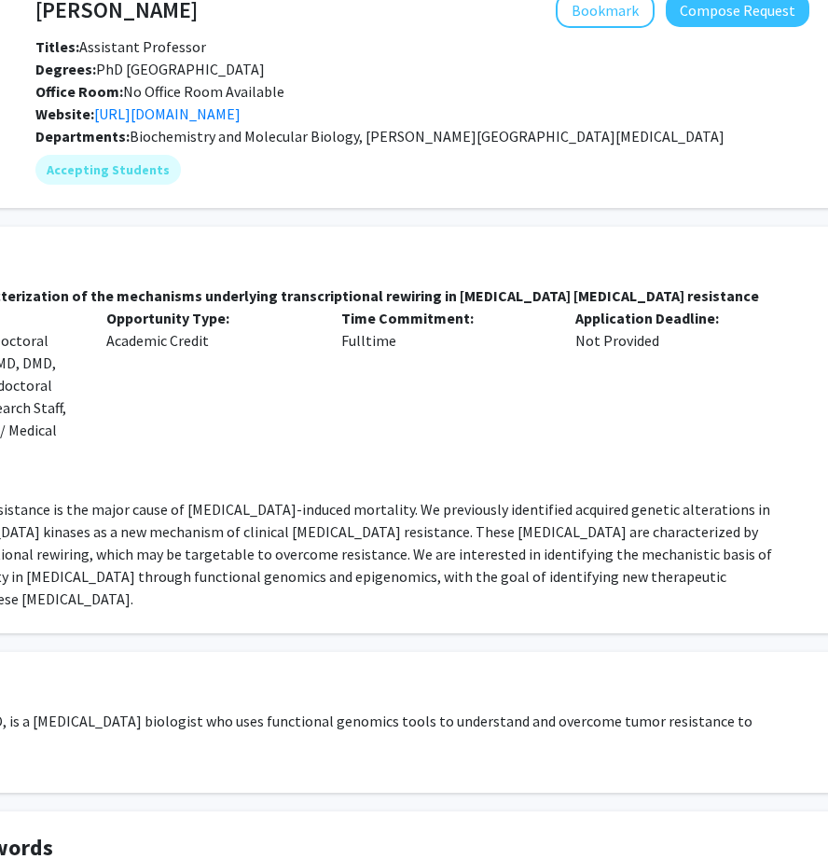
scroll to position [111, 228]
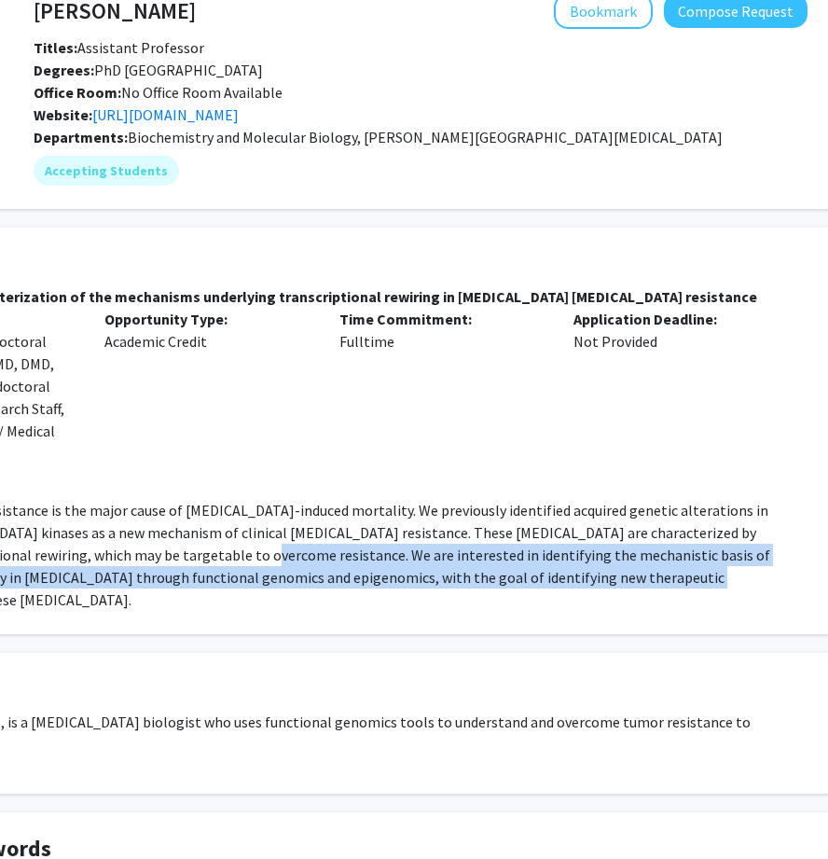
drag, startPoint x: 530, startPoint y: 583, endPoint x: 122, endPoint y: 546, distance: 409.3
click at [122, 546] on p "Endocrine resistance is the major cause of breast cancer-induced mortality. We …" at bounding box center [338, 555] width 937 height 112
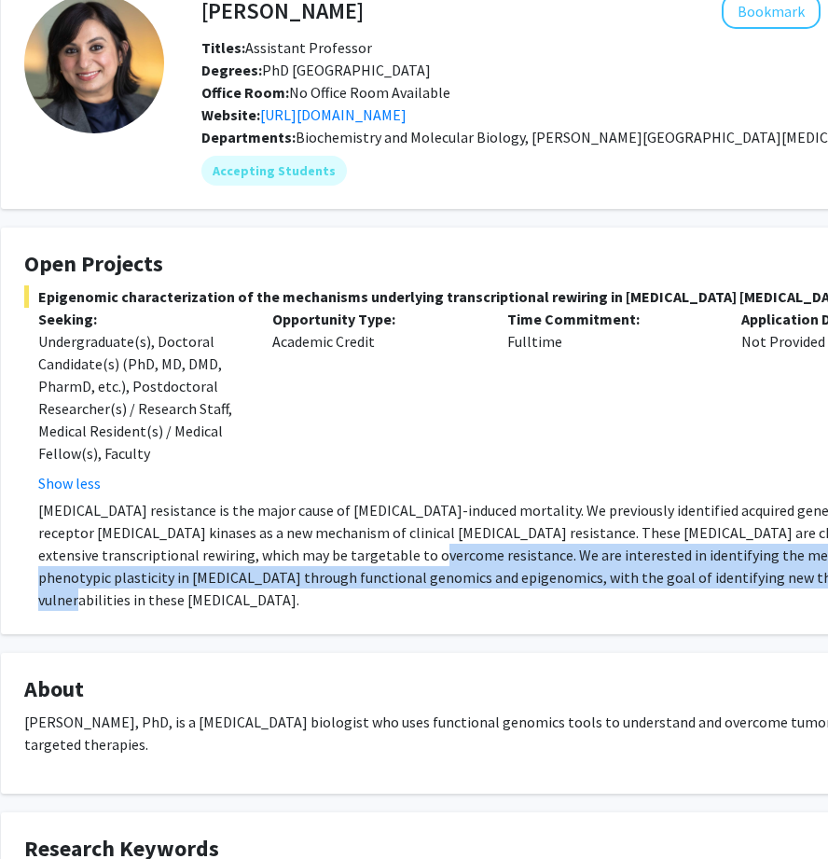
scroll to position [111, 50]
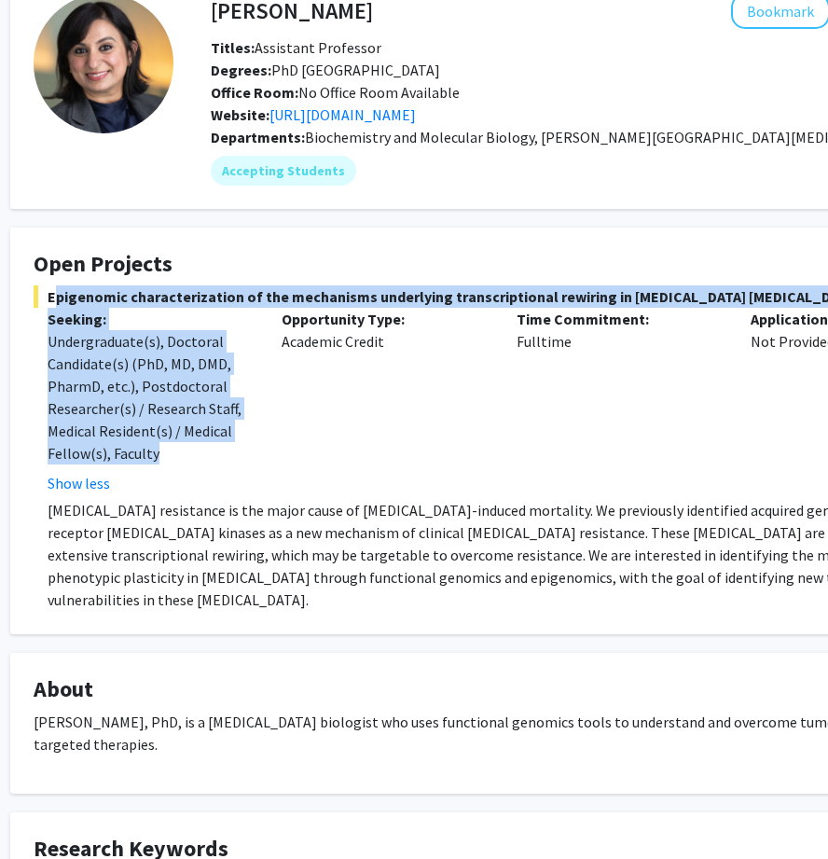
drag, startPoint x: 45, startPoint y: 293, endPoint x: 221, endPoint y: 458, distance: 241.5
click at [221, 458] on div "Epigenomic characterization of the mechanisms underlying transcriptional rewiri…" at bounding box center [509, 447] width 951 height 325
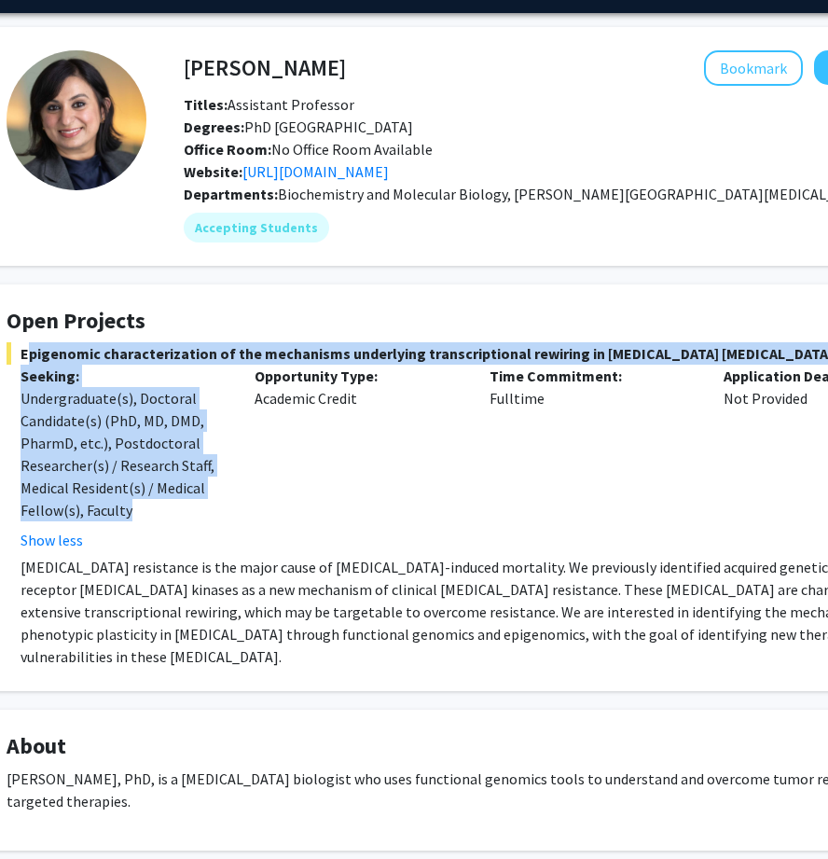
scroll to position [48, 77]
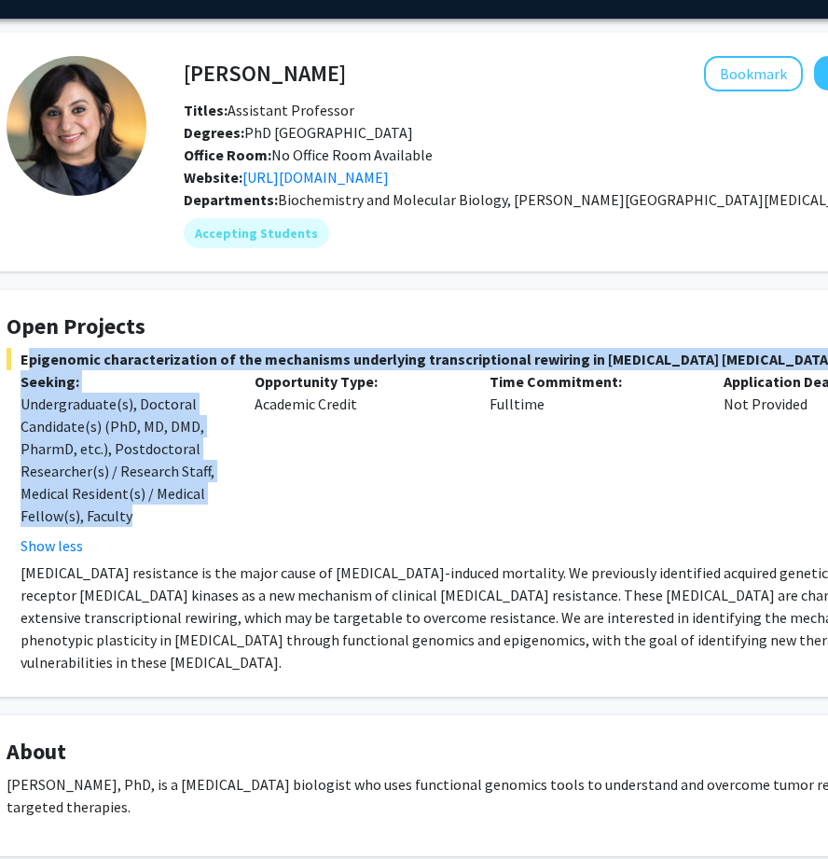
copy div "Epigenomic characterization of the mechanisms underlying transcriptional rewiri…"
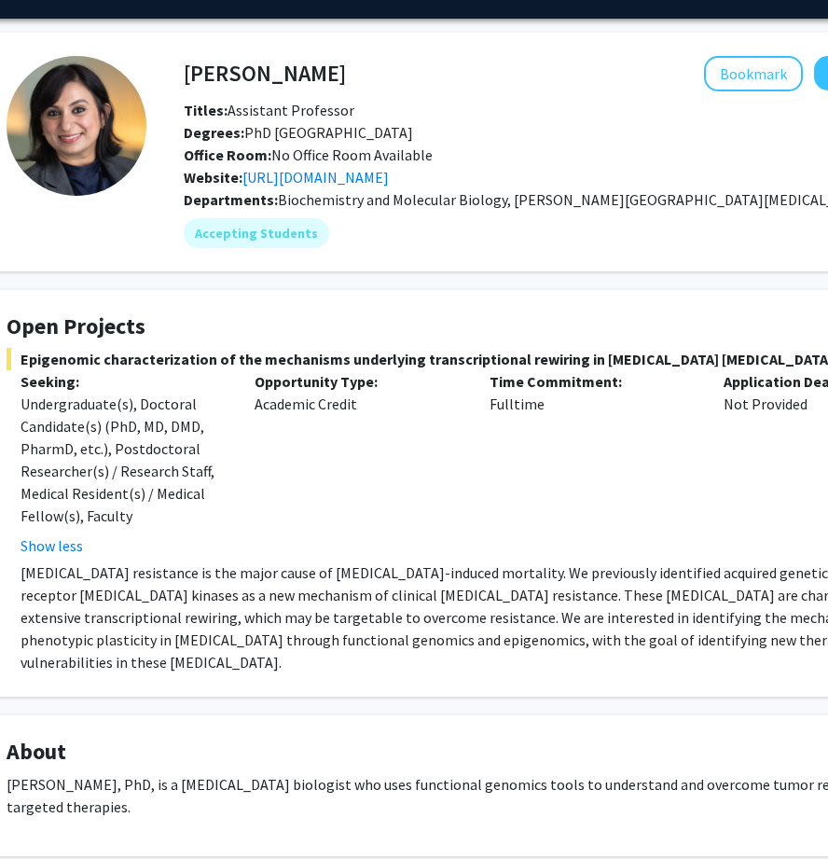
click at [29, 346] on fg-card-title "Open Projects" at bounding box center [482, 330] width 951 height 35
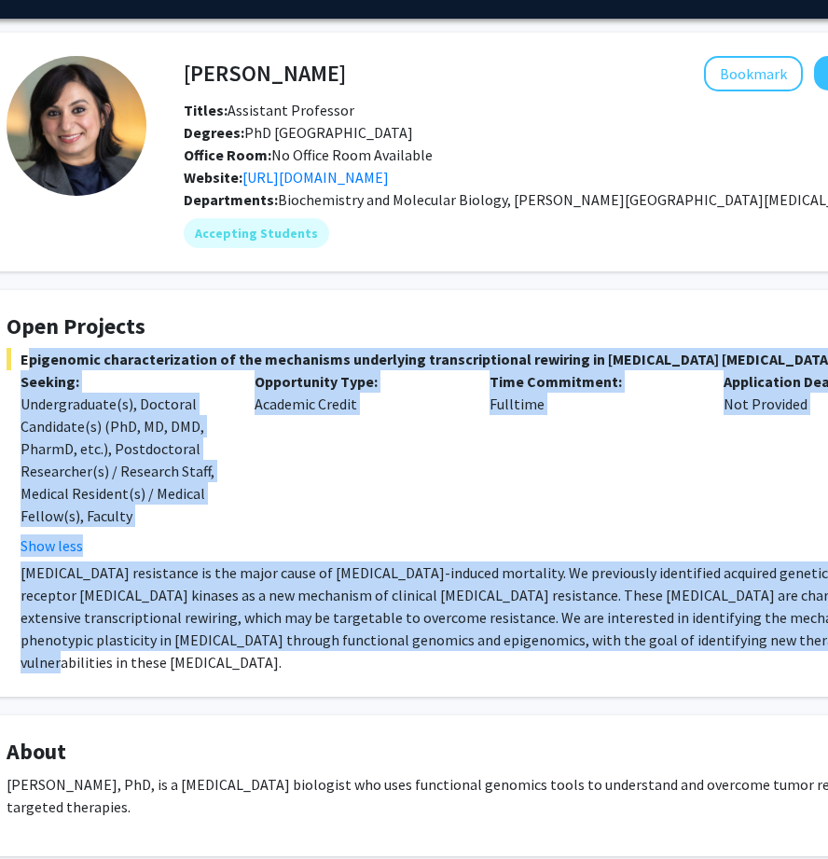
drag, startPoint x: 22, startPoint y: 349, endPoint x: 642, endPoint y: 655, distance: 690.7
click at [642, 655] on fg-card "Open Projects Epigenomic characterization of the mechanisms underlying transcri…" at bounding box center [482, 493] width 998 height 407
copy div "Epigenomic characterization of the mechanisms underlying transcriptional rewiri…"
drag, startPoint x: 175, startPoint y: 177, endPoint x: 449, endPoint y: 172, distance: 273.3
click at [449, 172] on div "Website: http://www.nayarlab.org/" at bounding box center [571, 177] width 802 height 22
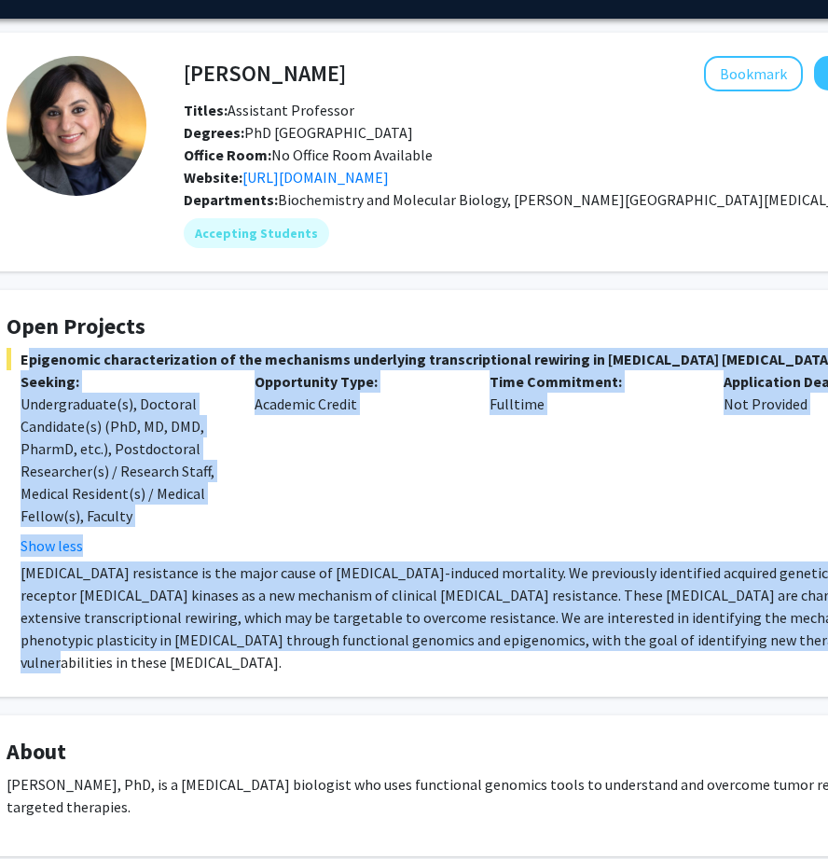
copy span "Website: http://www.nayarlab.org/"
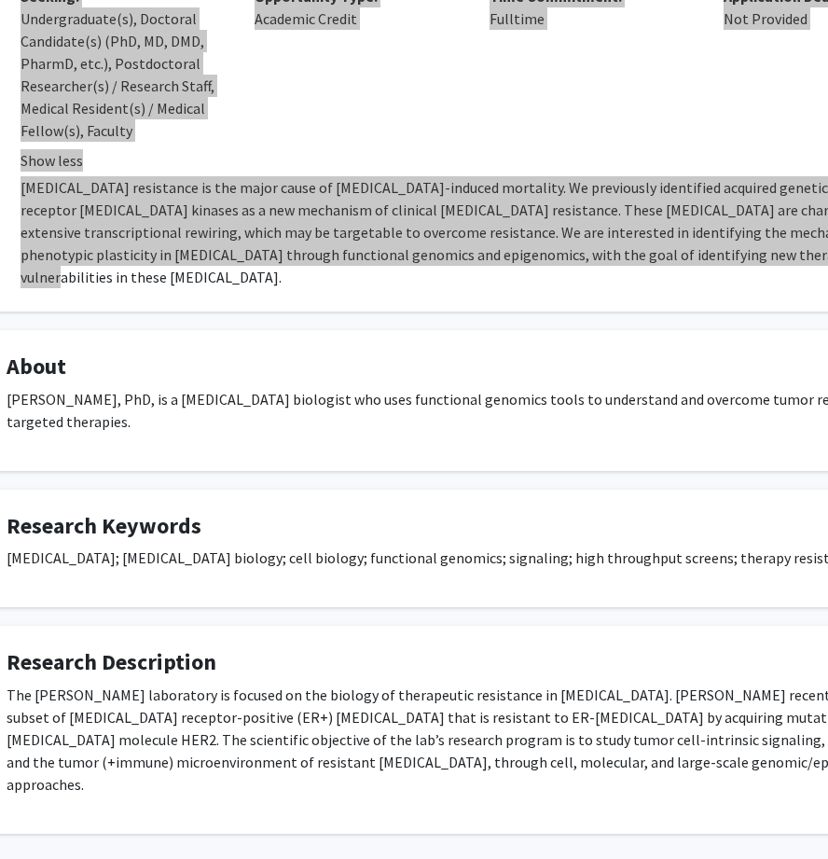
scroll to position [458, 77]
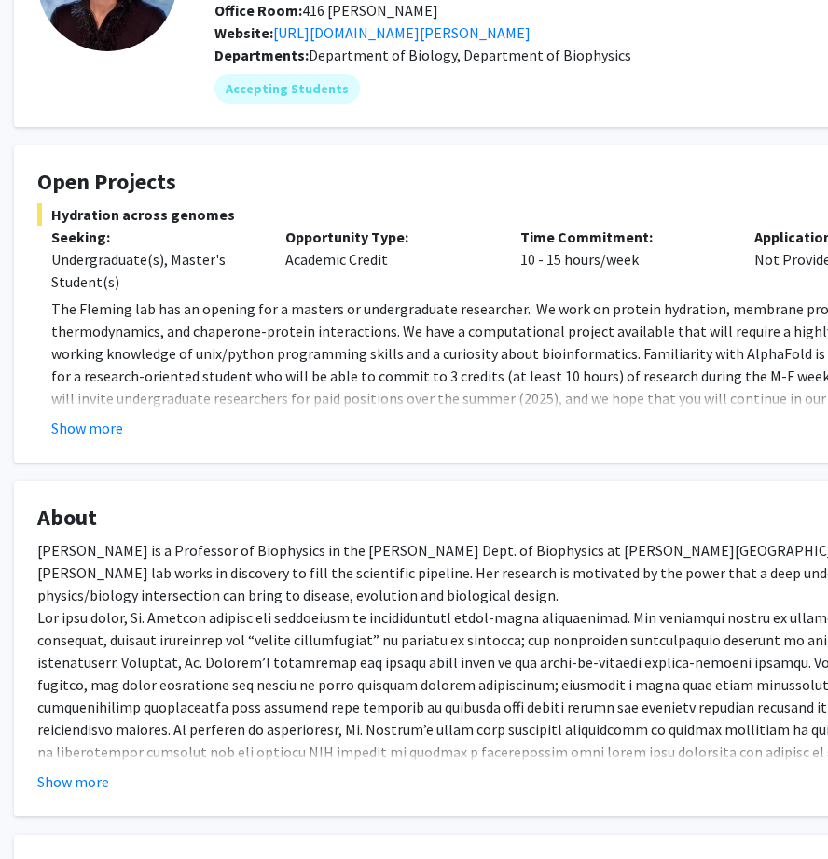
scroll to position [186, 47]
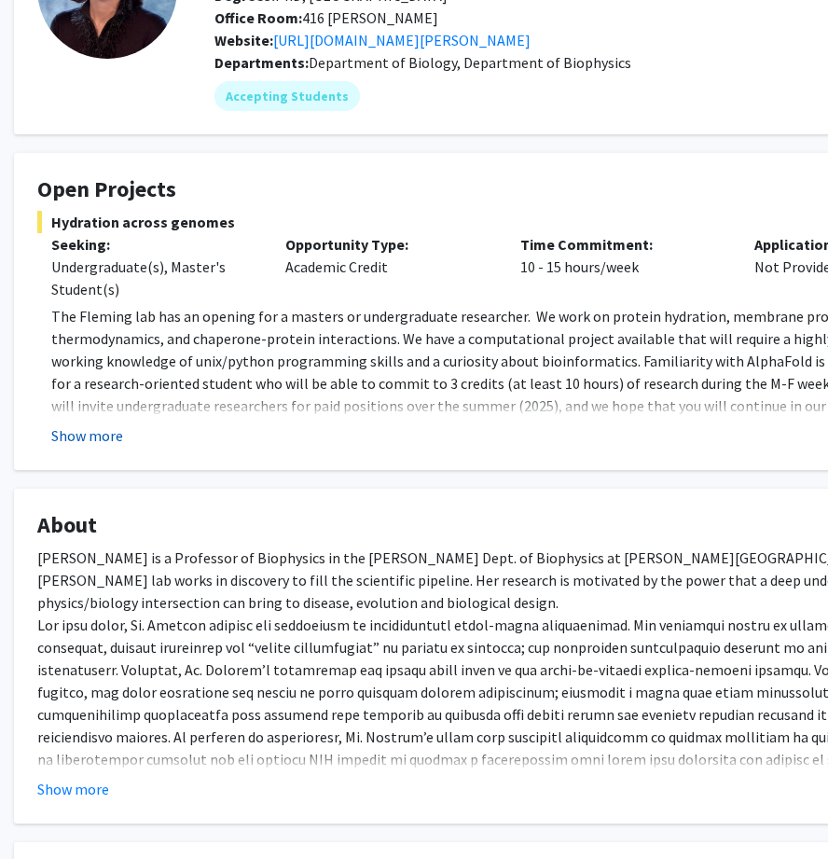
click at [115, 432] on button "Show more" at bounding box center [87, 435] width 72 height 22
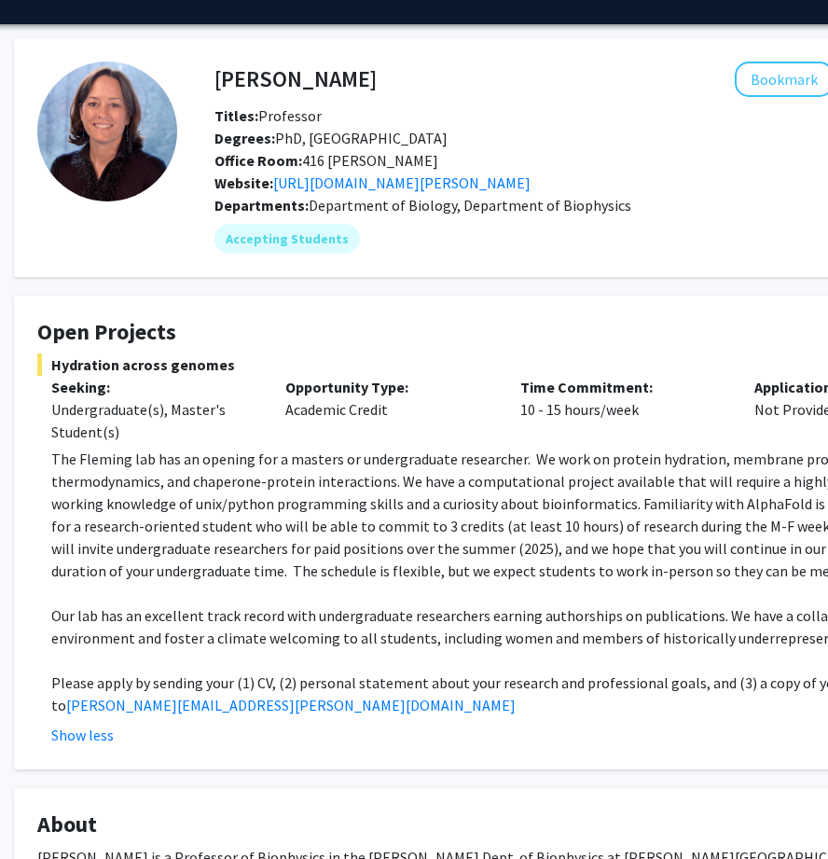
scroll to position [29, 47]
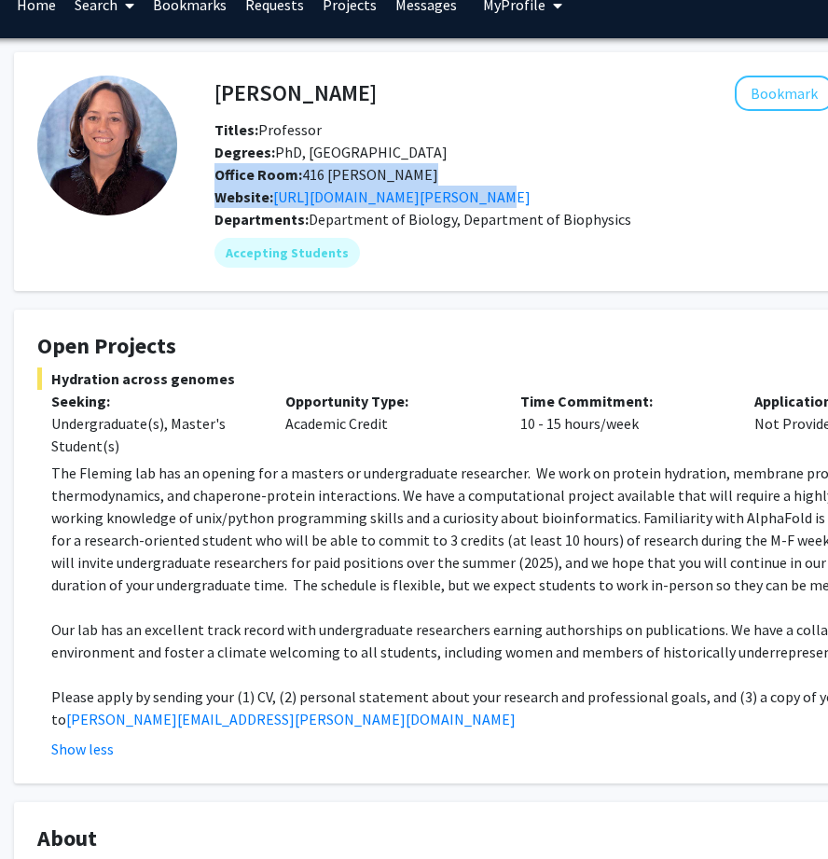
drag, startPoint x: 209, startPoint y: 173, endPoint x: 517, endPoint y: 192, distance: 308.3
click at [517, 192] on div "Titles: Professor Degrees: PhD, [GEOGRAPHIC_DATA] Office Room: 416 [PERSON_NAME…" at bounding box center [602, 163] width 802 height 90
copy div "Office Room: 416 [PERSON_NAME] Website: [URL][DOMAIN_NAME][PERSON_NAME]"
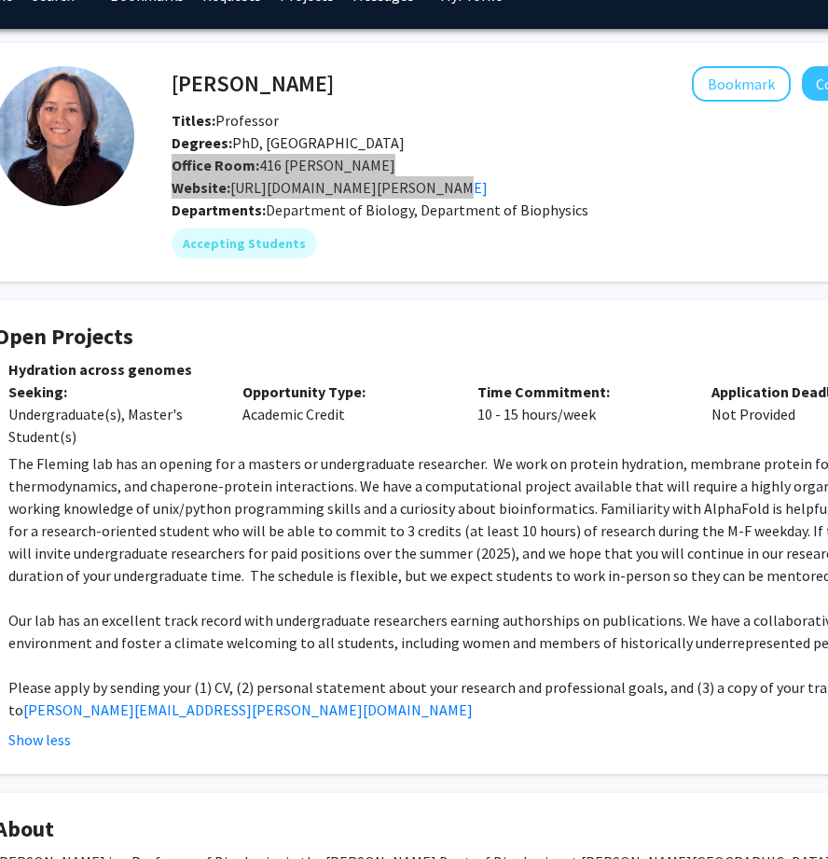
scroll to position [38, 58]
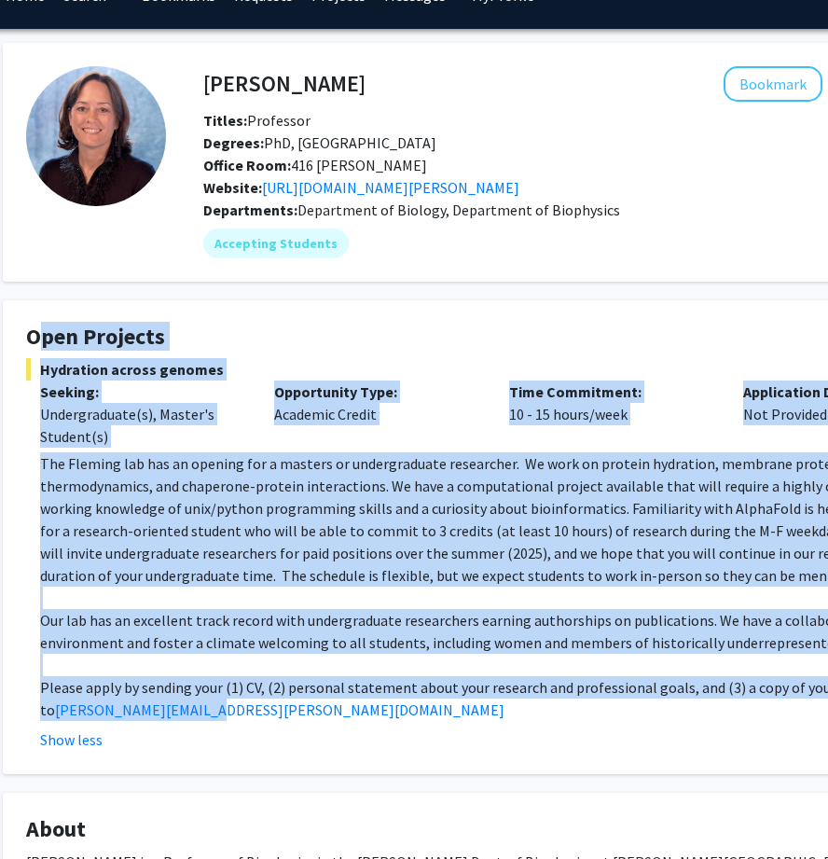
drag, startPoint x: 29, startPoint y: 339, endPoint x: 275, endPoint y: 705, distance: 440.8
click at [275, 705] on fg-card "Open Projects Hydration across genomes Seeking: Undergraduate(s), Master's Stud…" at bounding box center [502, 537] width 998 height 474
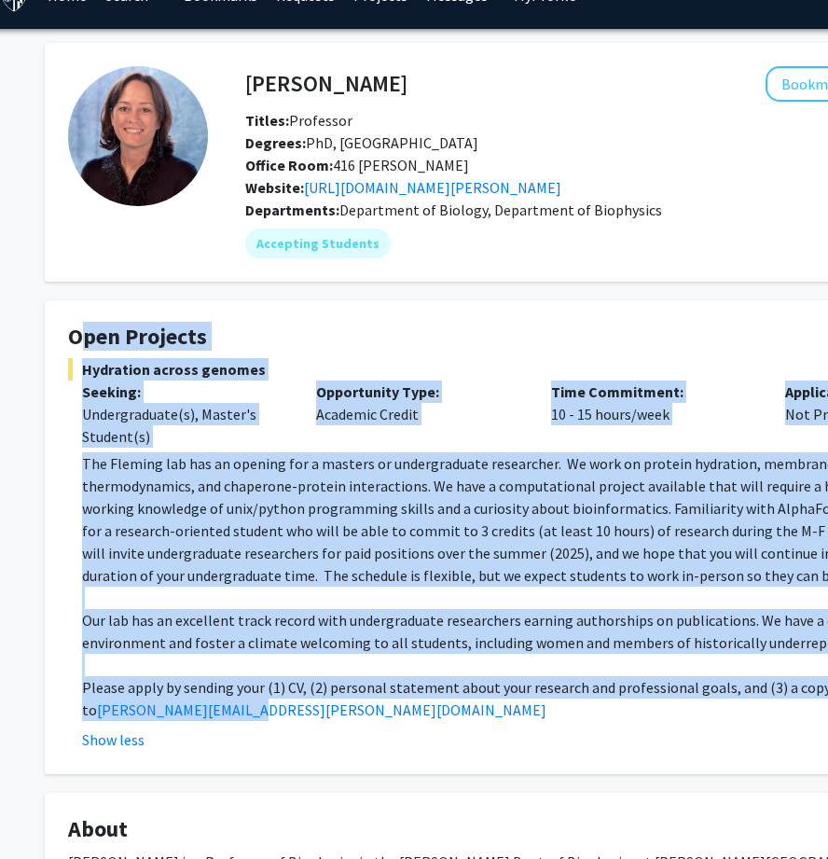
scroll to position [38, 0]
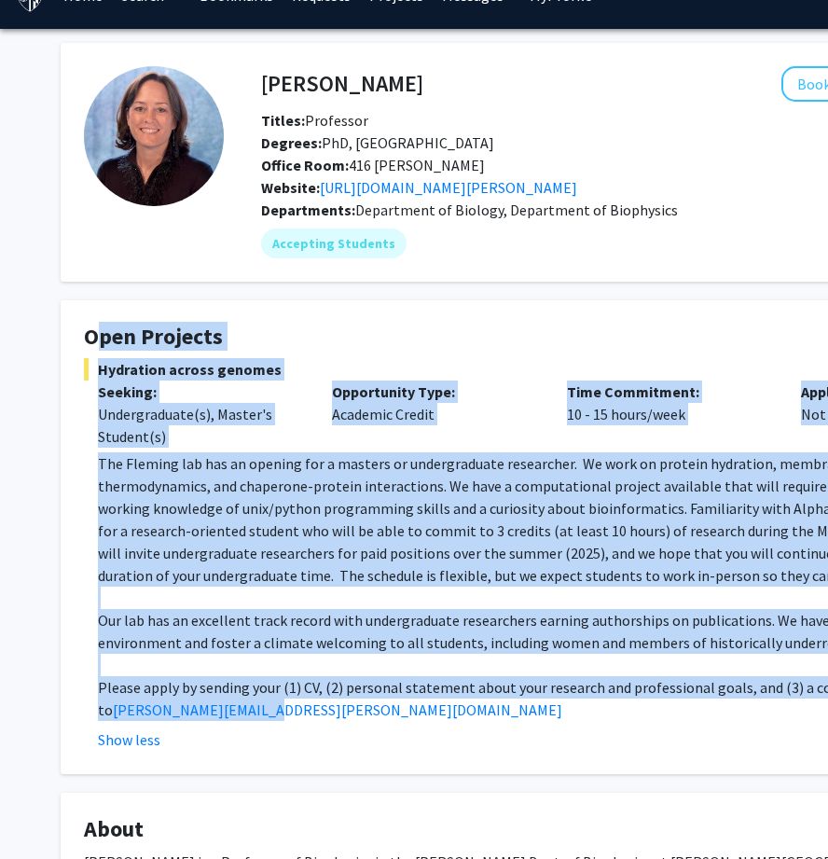
copy fg-card "Open Projects Hydration across genomes Seeking: Undergraduate(s), Master's Stud…"
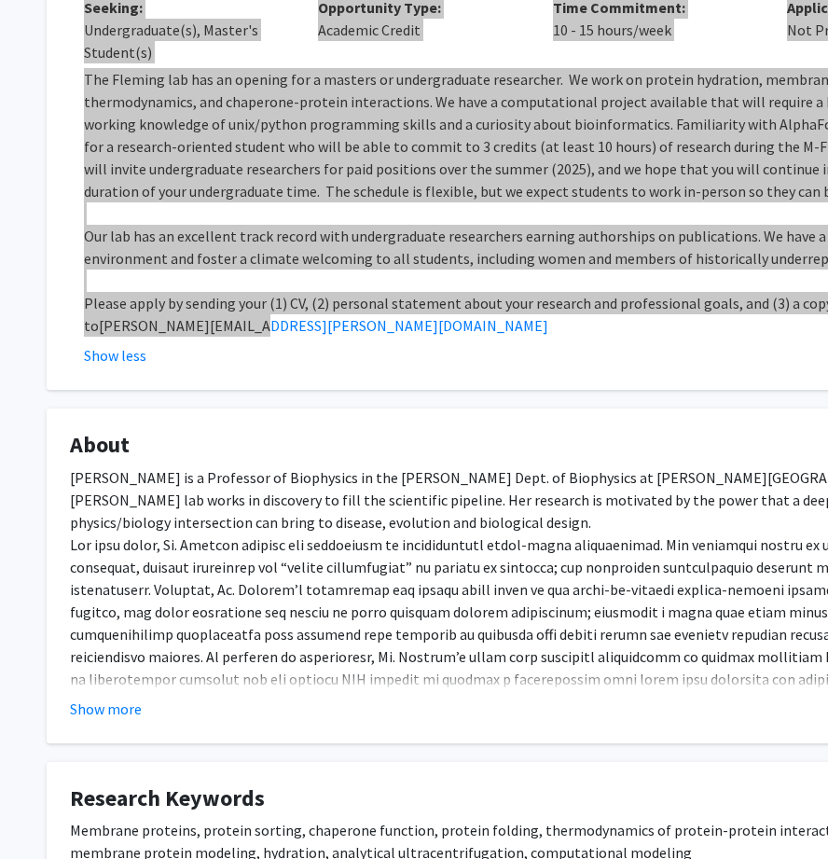
scroll to position [422, 16]
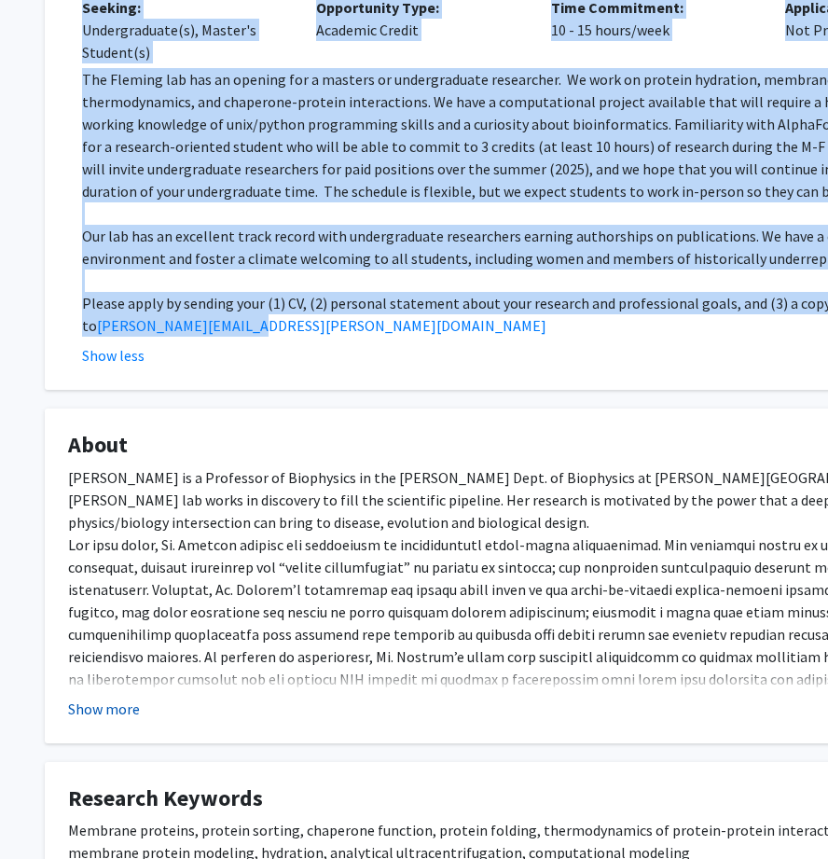
click at [118, 710] on button "Show more" at bounding box center [104, 709] width 72 height 22
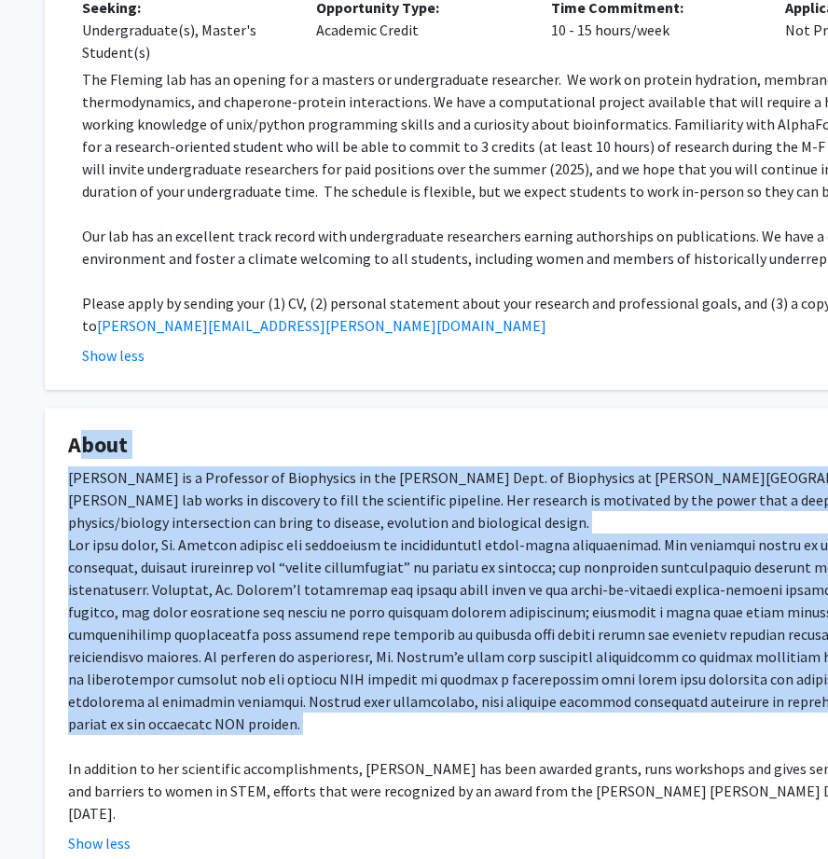
scroll to position [422, 291]
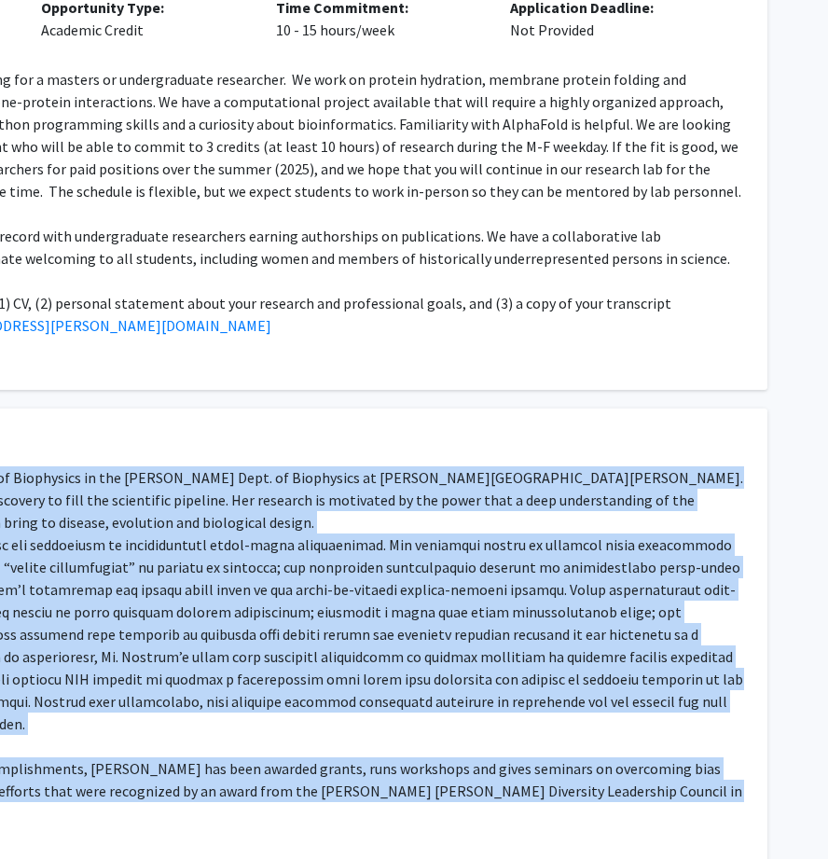
drag, startPoint x: 67, startPoint y: 448, endPoint x: 718, endPoint y: 811, distance: 745.7
click at [718, 811] on fg-card "About Karen Fleming is a Professor of Biophysics in the TC Jenkins Dept. of Bio…" at bounding box center [269, 642] width 998 height 469
copy fg-card "About Karen Fleming is a Professor of Biophysics in the TC Jenkins Dept. of Bio…"
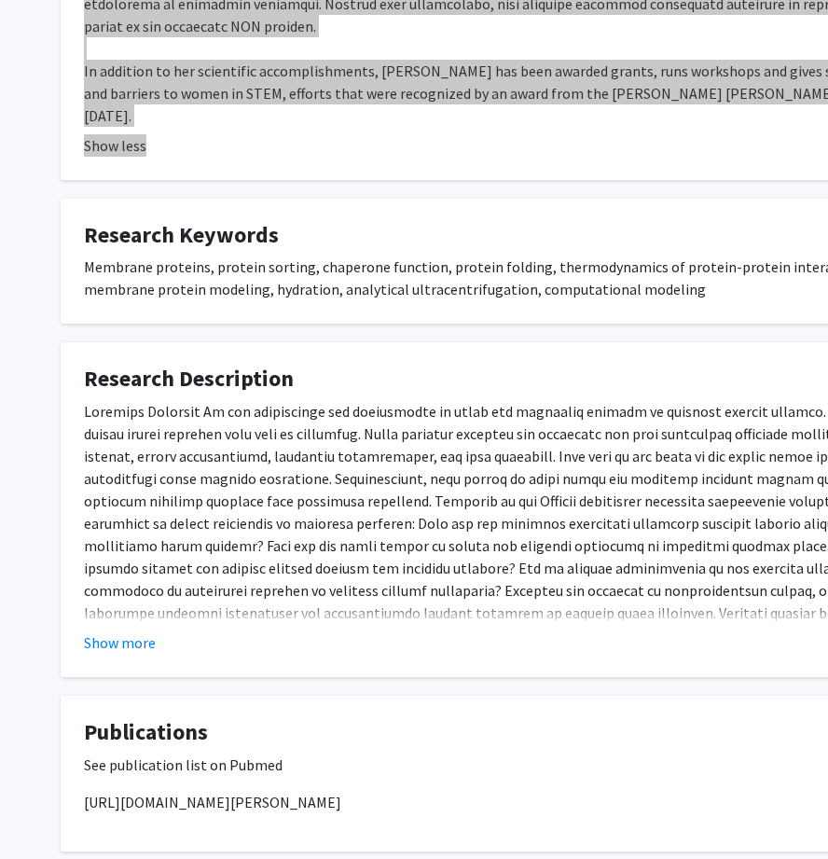
scroll to position [1101, 0]
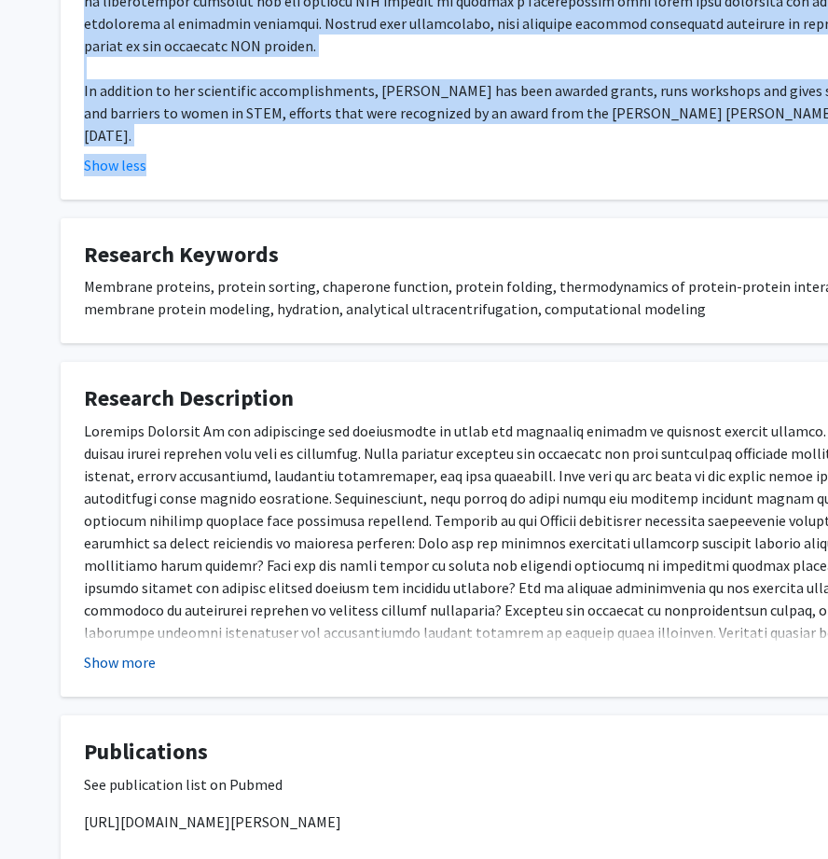
click at [129, 651] on button "Show more" at bounding box center [120, 662] width 72 height 22
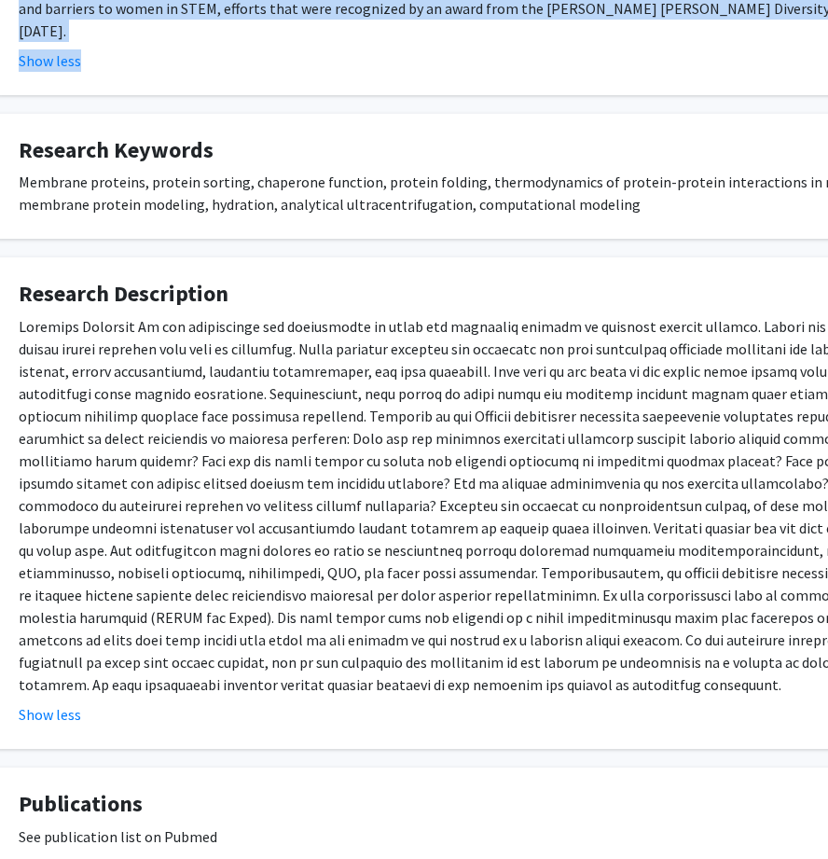
scroll to position [1225, 0]
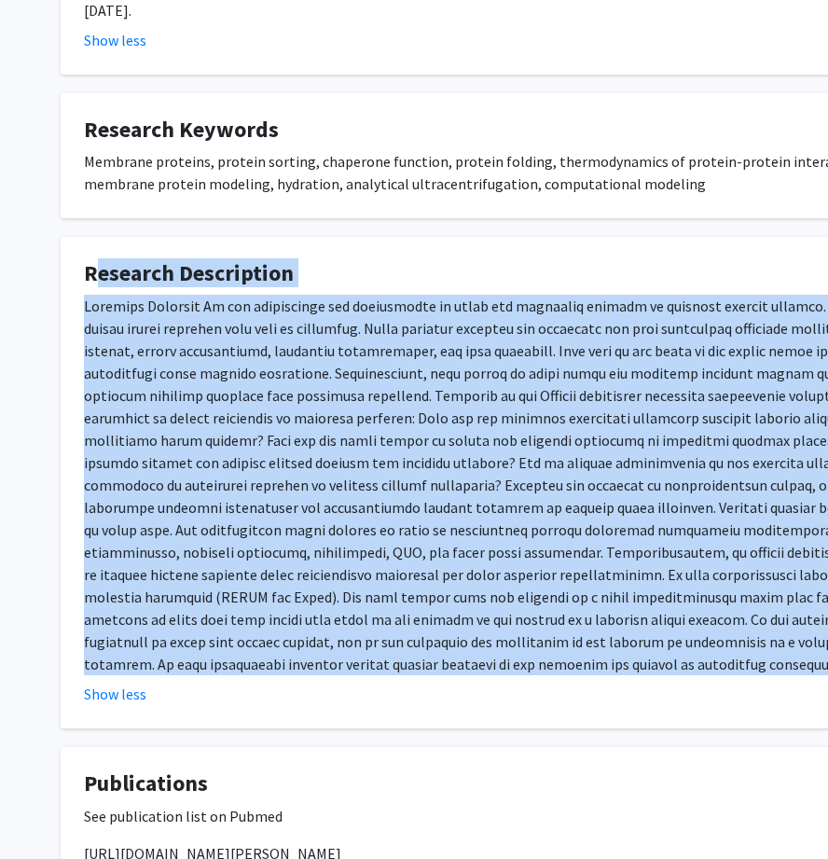
drag, startPoint x: 83, startPoint y: 257, endPoint x: 798, endPoint y: 637, distance: 809.8
click at [798, 637] on fg-card "Research Description Show less" at bounding box center [560, 483] width 998 height 492
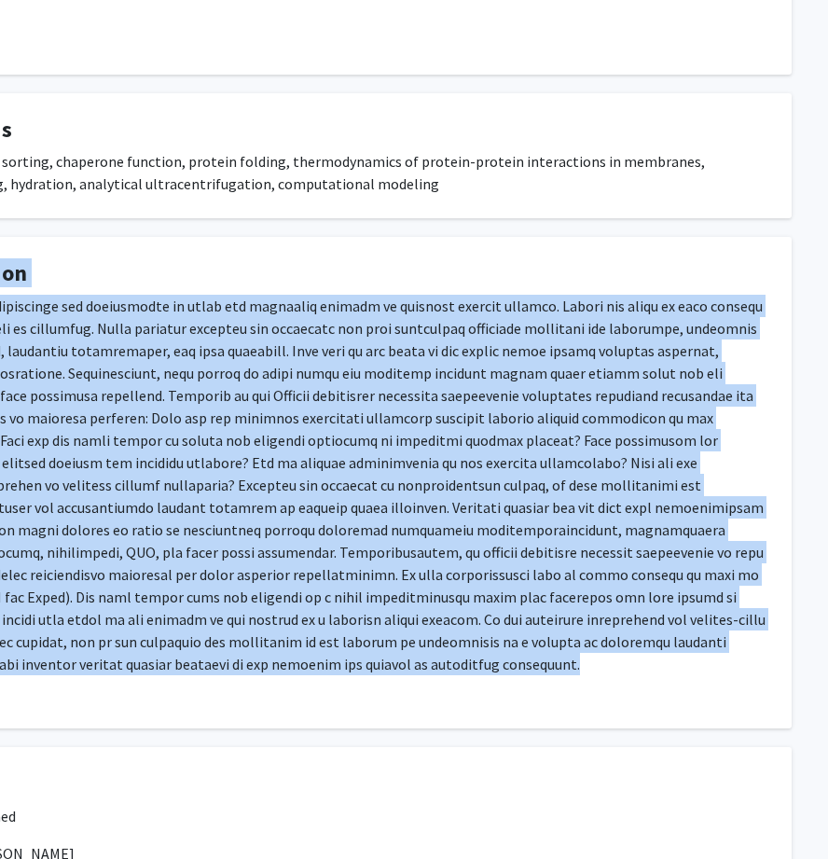
scroll to position [1225, 273]
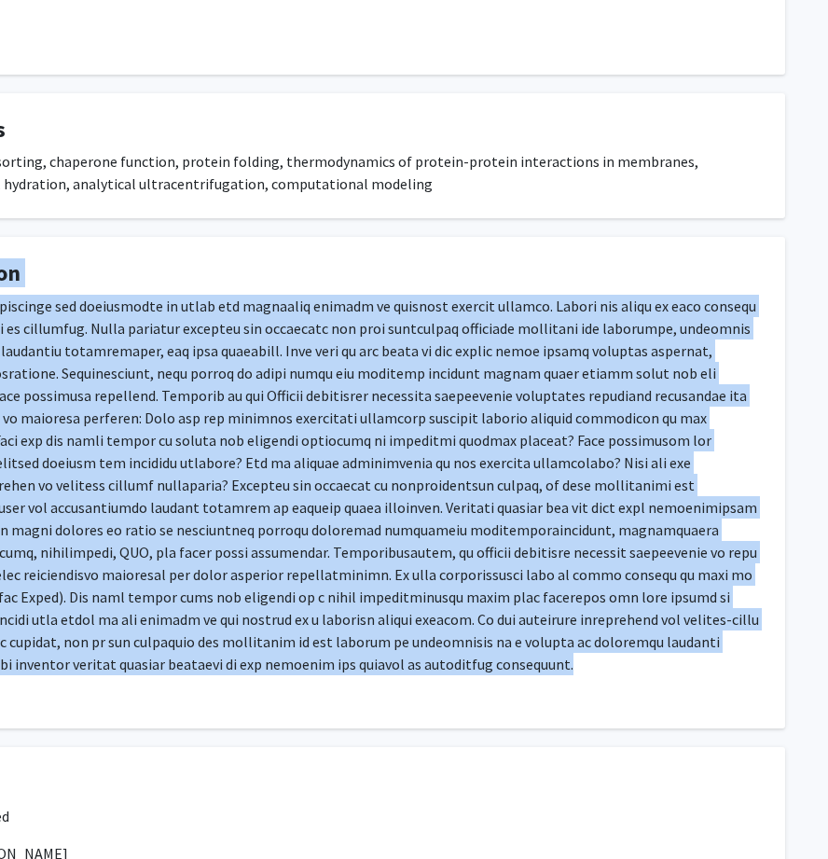
copy fg-card "Research Description Membrane Proteins We use experiments and computation to st…"
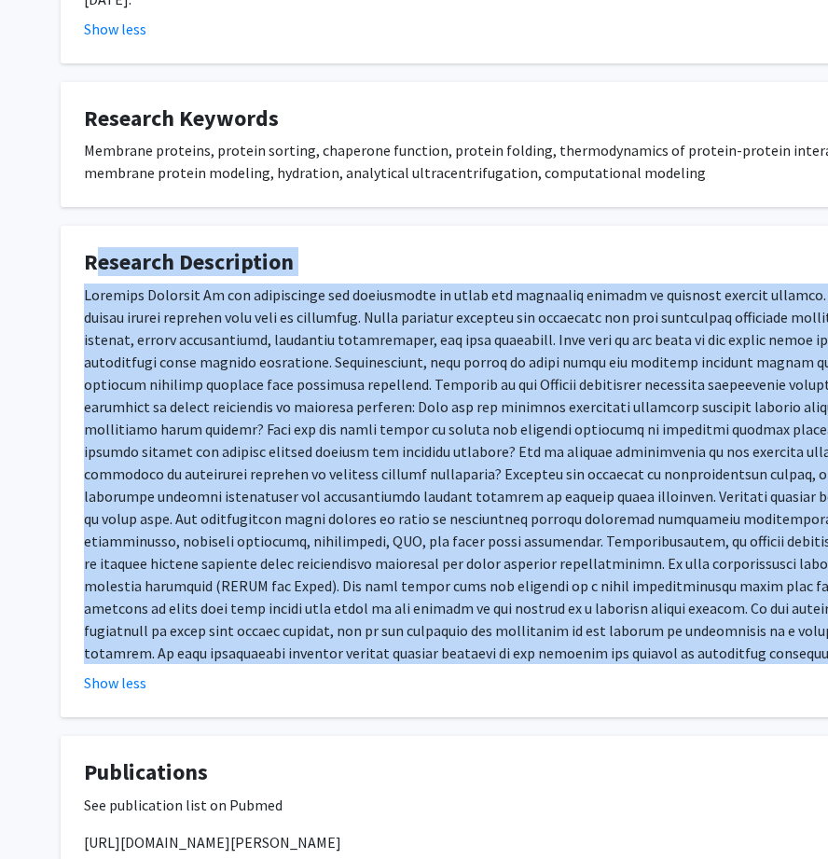
scroll to position [1239, 0]
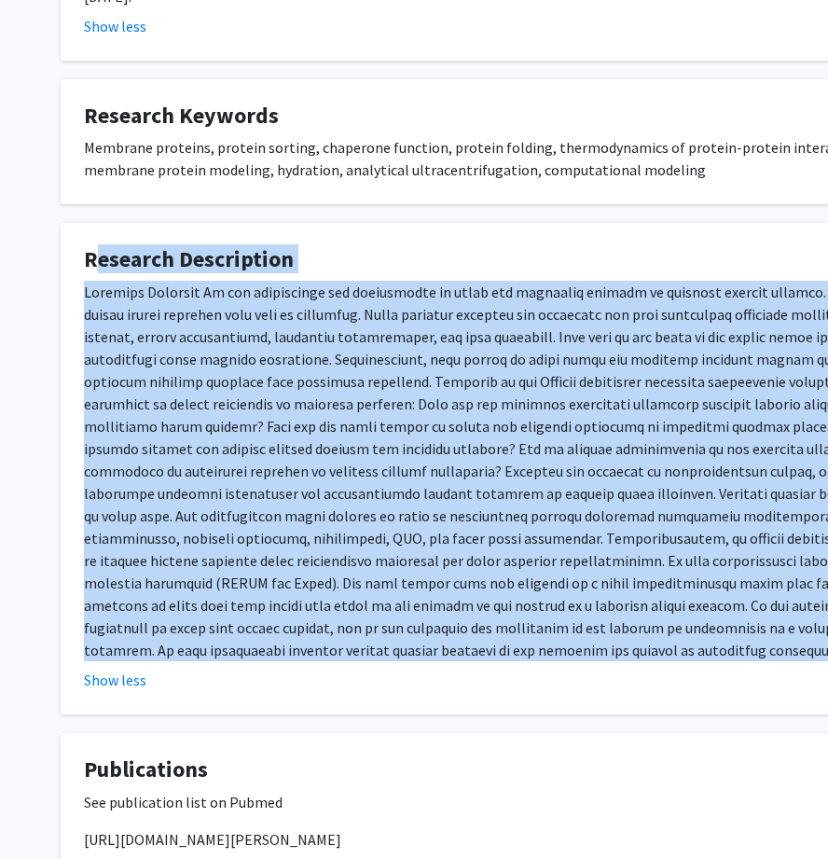
copy fg-card "Research Description Membrane Proteins We use experiments and computation to st…"
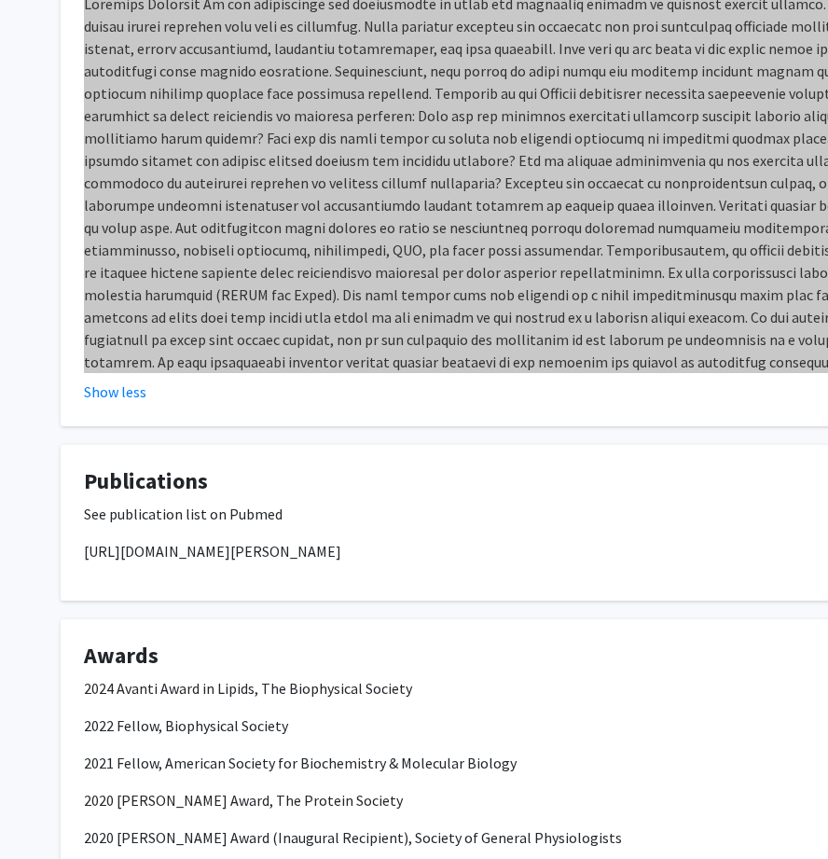
scroll to position [1529, 0]
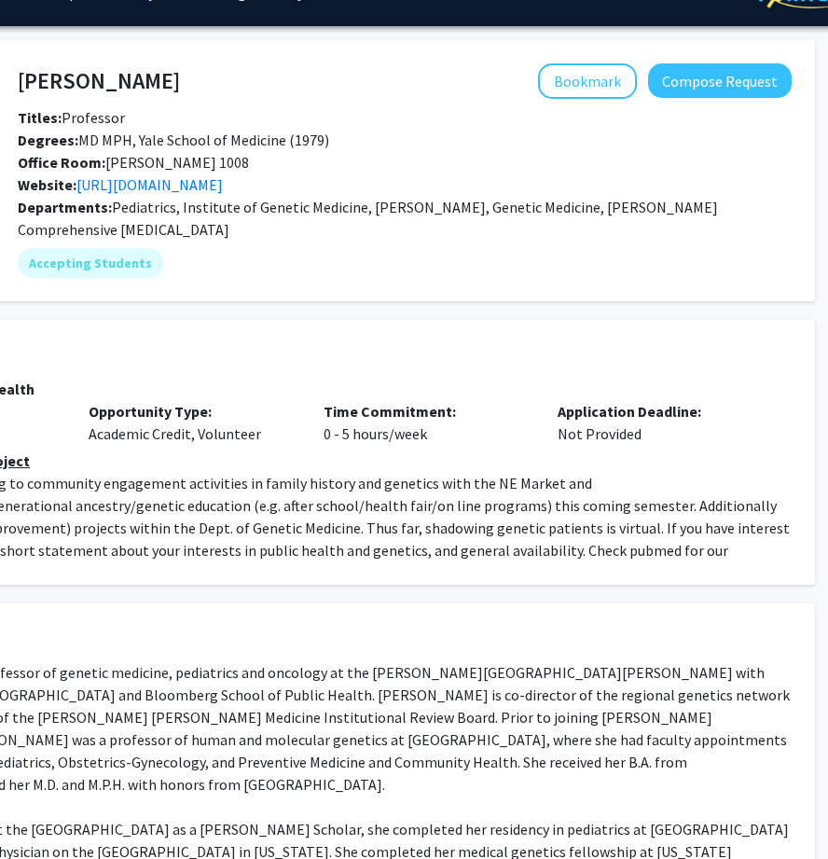
scroll to position [28, 240]
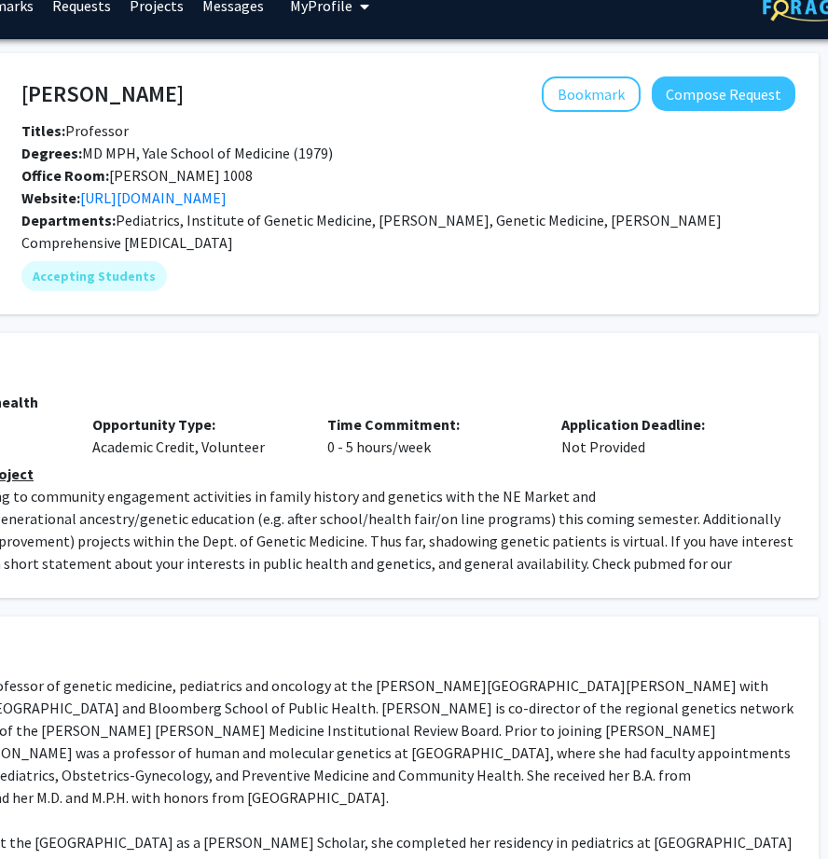
drag, startPoint x: 21, startPoint y: 196, endPoint x: 492, endPoint y: 204, distance: 472.0
click at [494, 205] on div "Website: [URL][DOMAIN_NAME]" at bounding box center [408, 198] width 802 height 22
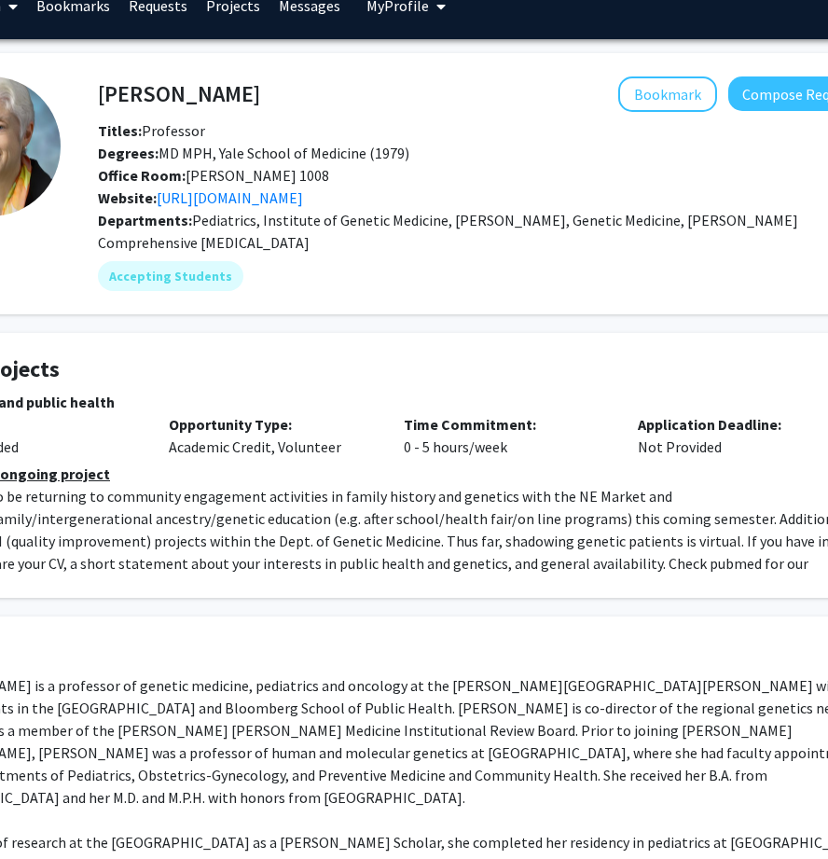
scroll to position [28, 156]
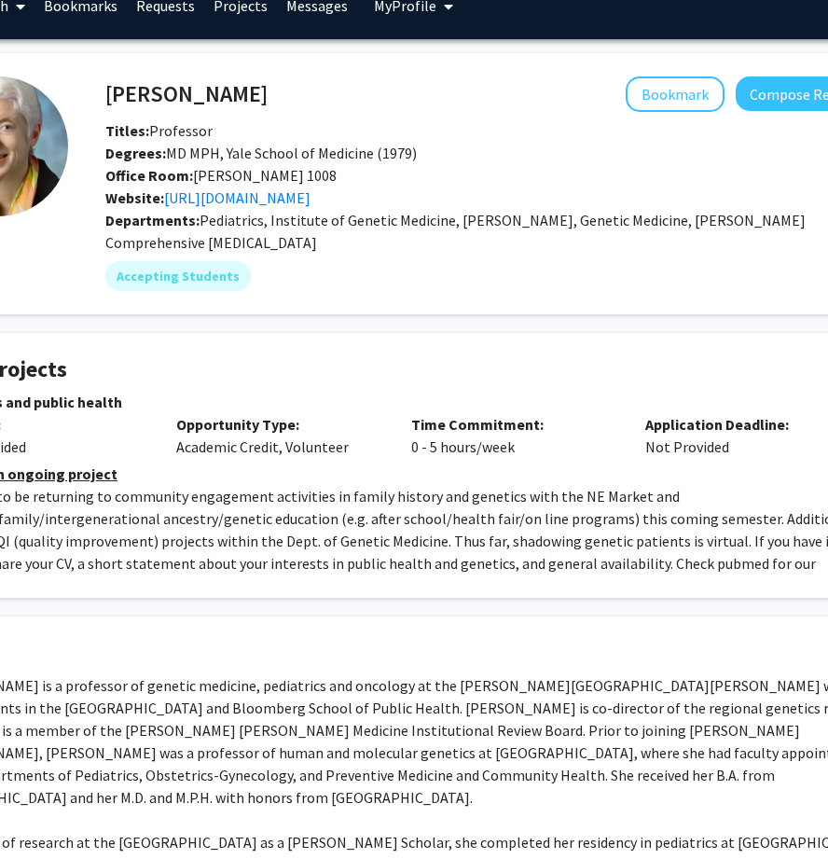
copy span "Website: [URL][DOMAIN_NAME]"
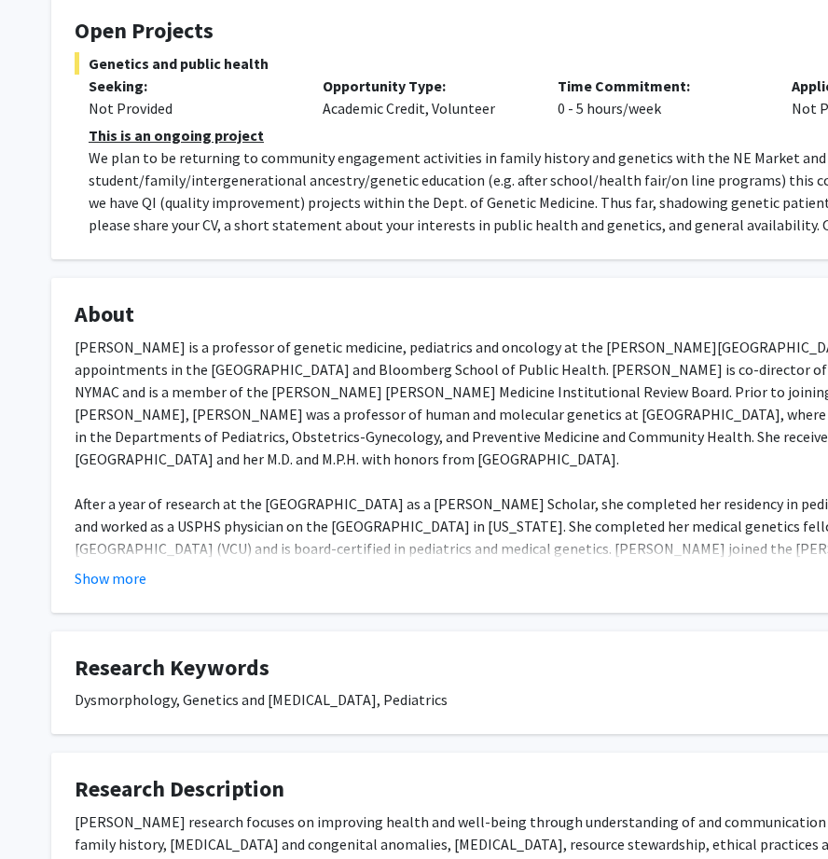
scroll to position [367, 21]
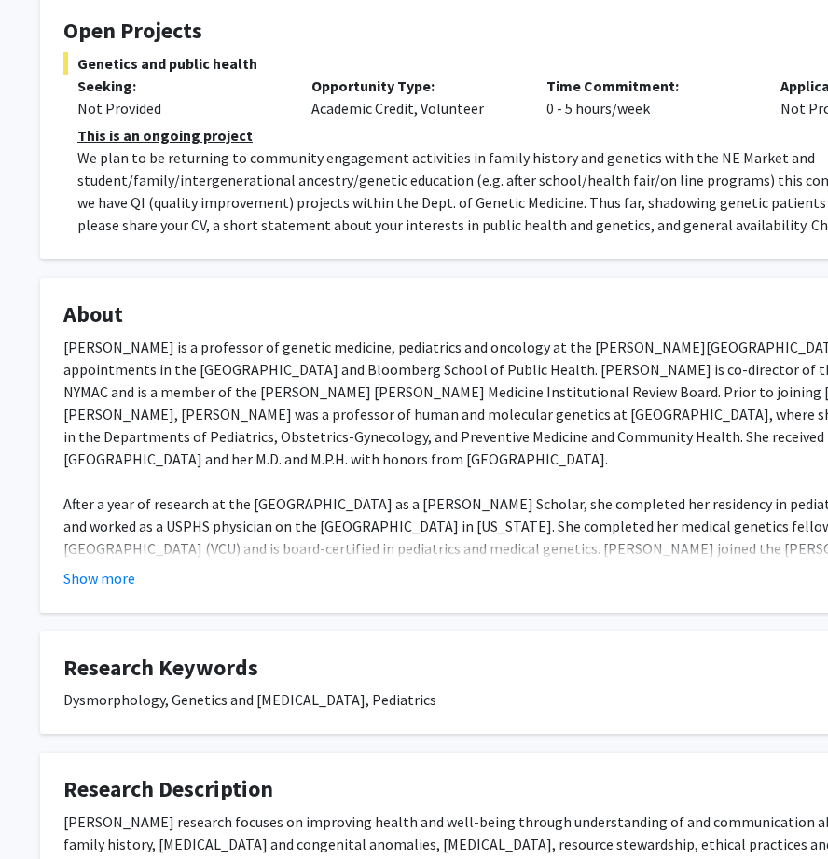
drag, startPoint x: 59, startPoint y: 341, endPoint x: 176, endPoint y: 545, distance: 234.8
click at [176, 545] on fg-card "About [PERSON_NAME] is a professor of genetic medicine, pediatrics and oncology…" at bounding box center [539, 445] width 998 height 335
copy div "Lo. Ipsum Dolorsit am c adipiscin el seddoei temporin, utlaboreet dol magnaali …"
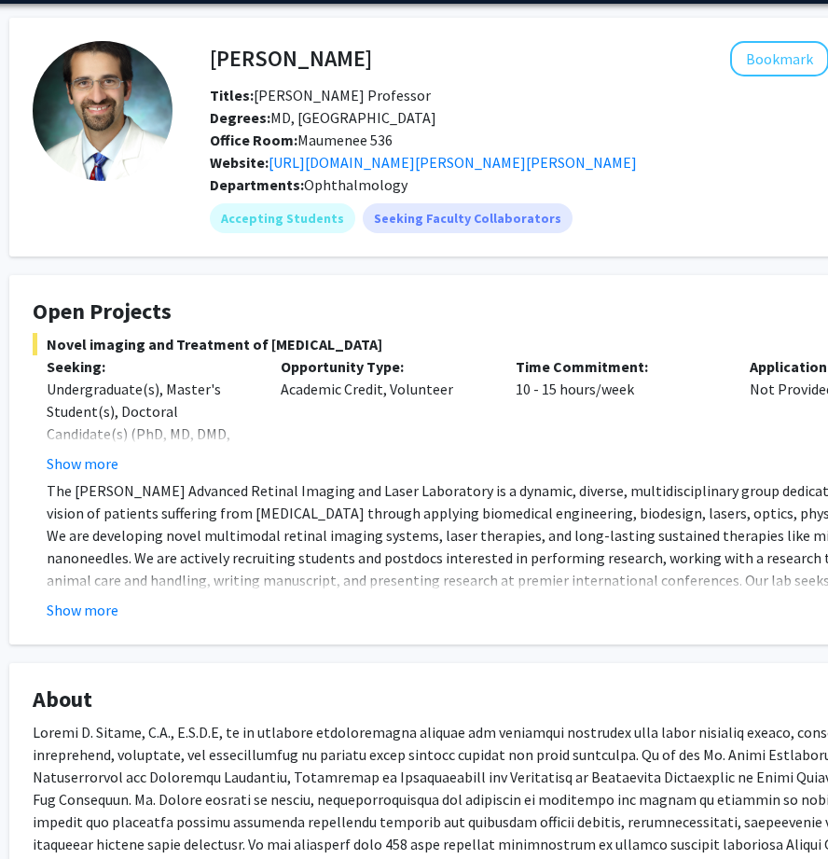
scroll to position [76, 51]
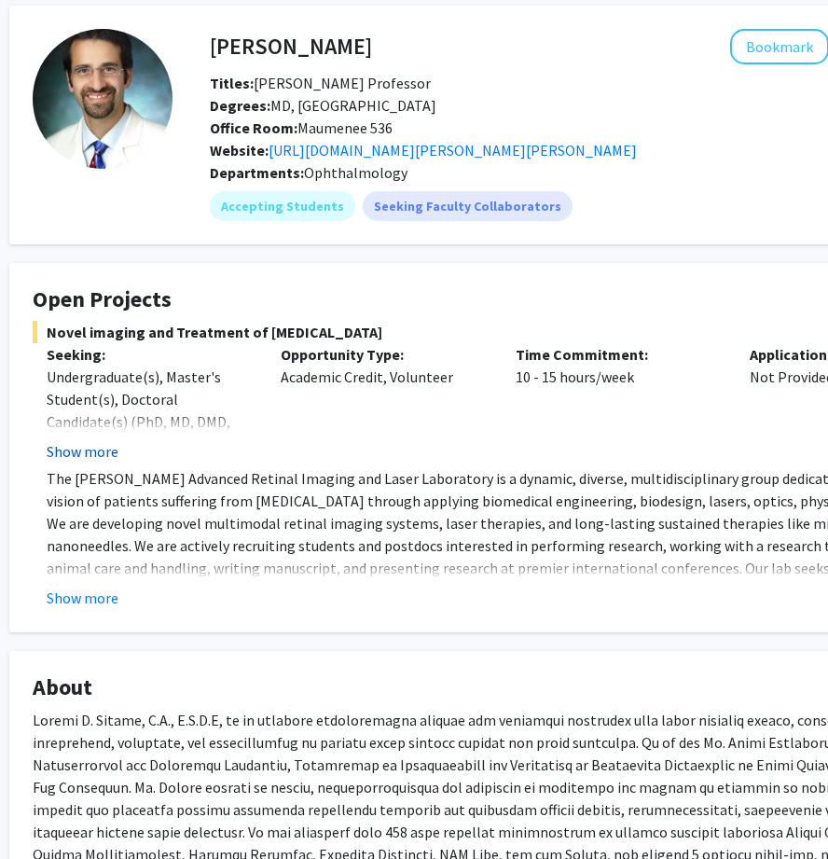
click at [88, 444] on button "Show more" at bounding box center [83, 451] width 72 height 22
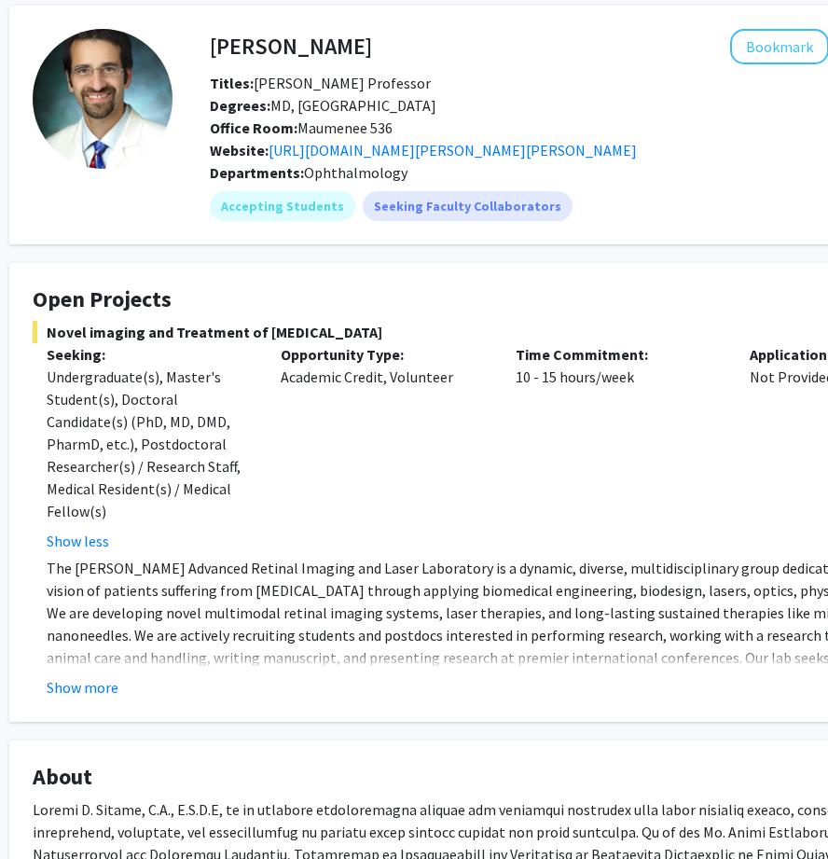
drag, startPoint x: 206, startPoint y: 117, endPoint x: 723, endPoint y: 153, distance: 518.0
click at [723, 153] on div "Titles: [PERSON_NAME] Professor Degrees: MD, [GEOGRAPHIC_DATA] Office Room: Mau…" at bounding box center [597, 117] width 802 height 90
copy div "Office Room: Maumenee 536 Website: [URL][DOMAIN_NAME][PERSON_NAME][PERSON_NAME]"
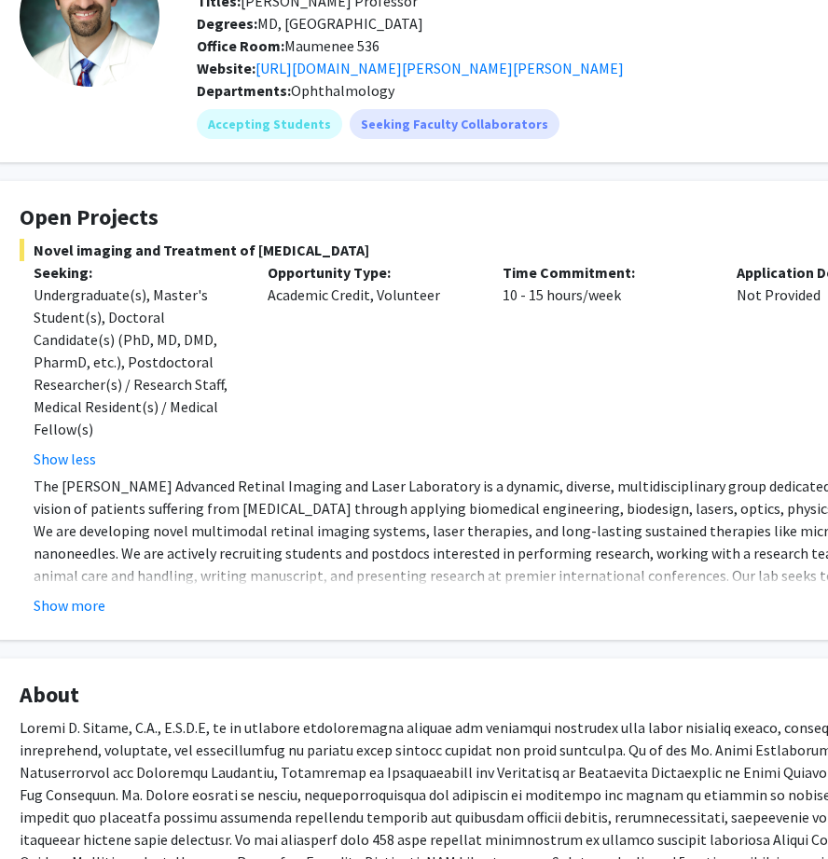
scroll to position [150, 64]
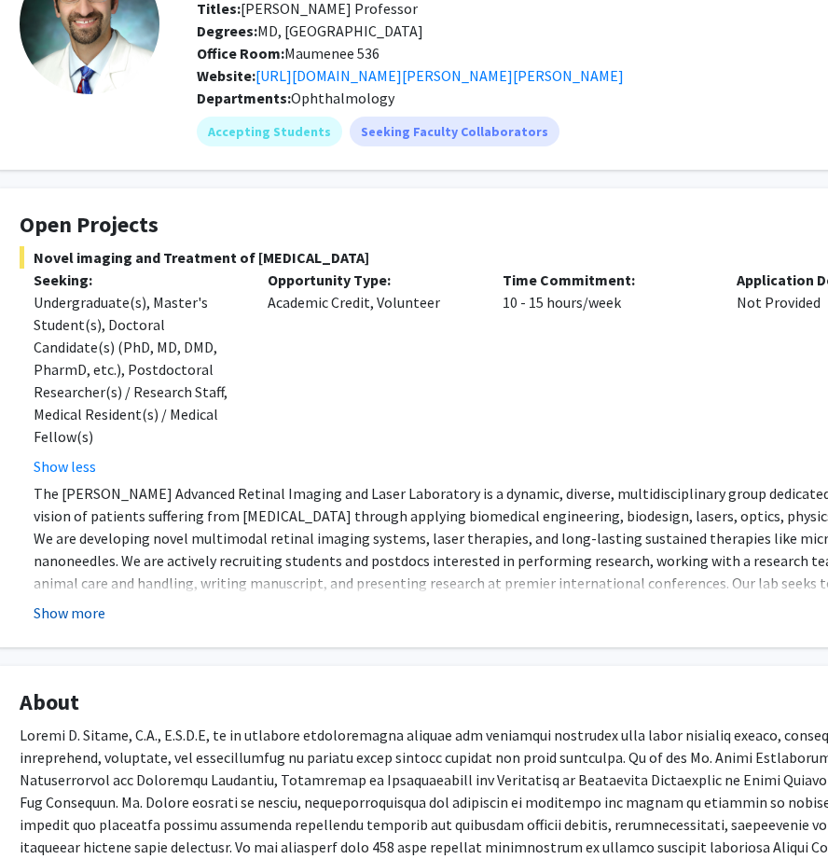
click at [87, 611] on button "Show more" at bounding box center [70, 613] width 72 height 22
click at [87, 611] on p "The [PERSON_NAME] Advanced Retinal Imaging and Laser Laboratory is a dynamic, d…" at bounding box center [502, 549] width 937 height 134
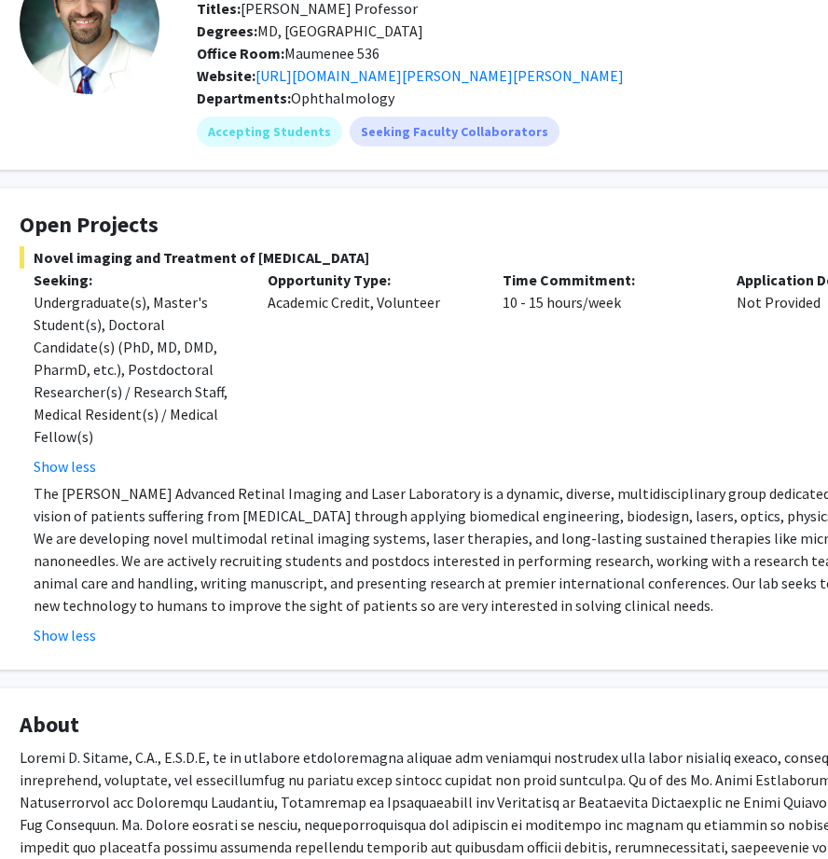
drag, startPoint x: 7, startPoint y: 246, endPoint x: 790, endPoint y: 430, distance: 804.7
click at [790, 430] on fg-card "Open Projects Novel imaging and Treatment of [MEDICAL_DATA] Seeking: Undergradu…" at bounding box center [495, 428] width 998 height 481
copy div "Novel imaging and Treatment of [MEDICAL_DATA] Seeking: Undergraduate(s), Master…"
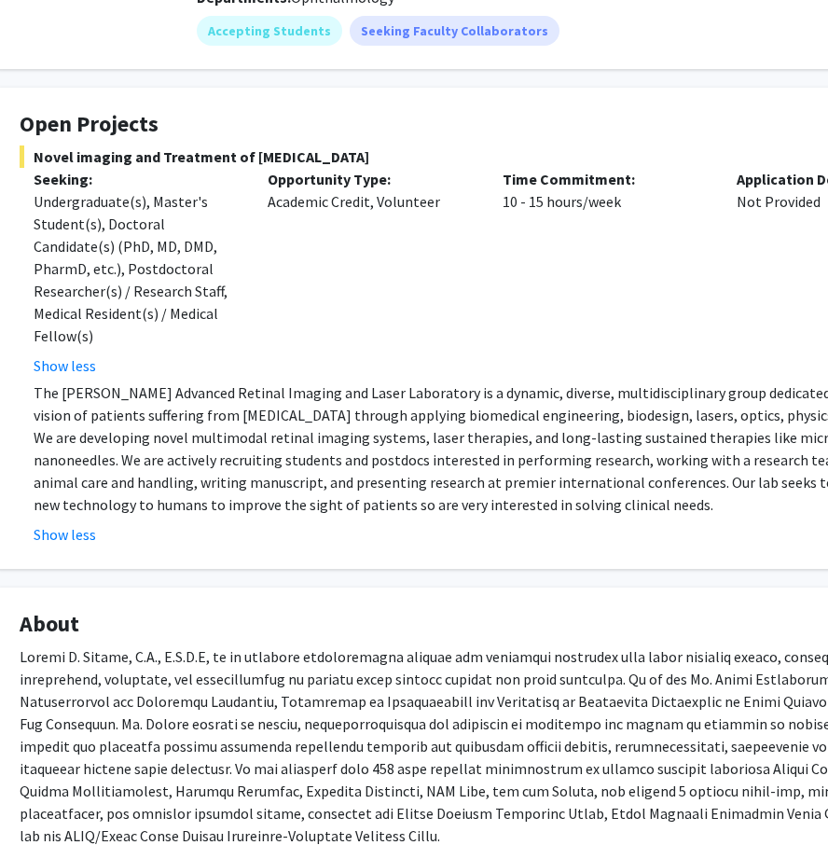
scroll to position [331, 64]
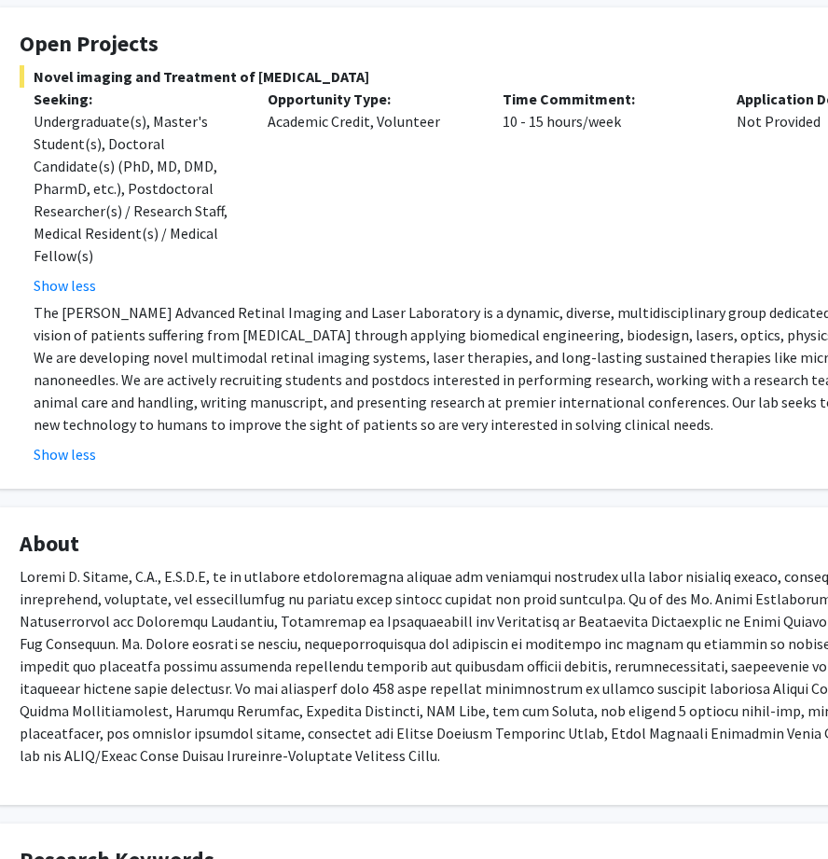
click at [69, 312] on p "The [PERSON_NAME] Advanced Retinal Imaging and Laser Laboratory is a dynamic, d…" at bounding box center [502, 368] width 937 height 134
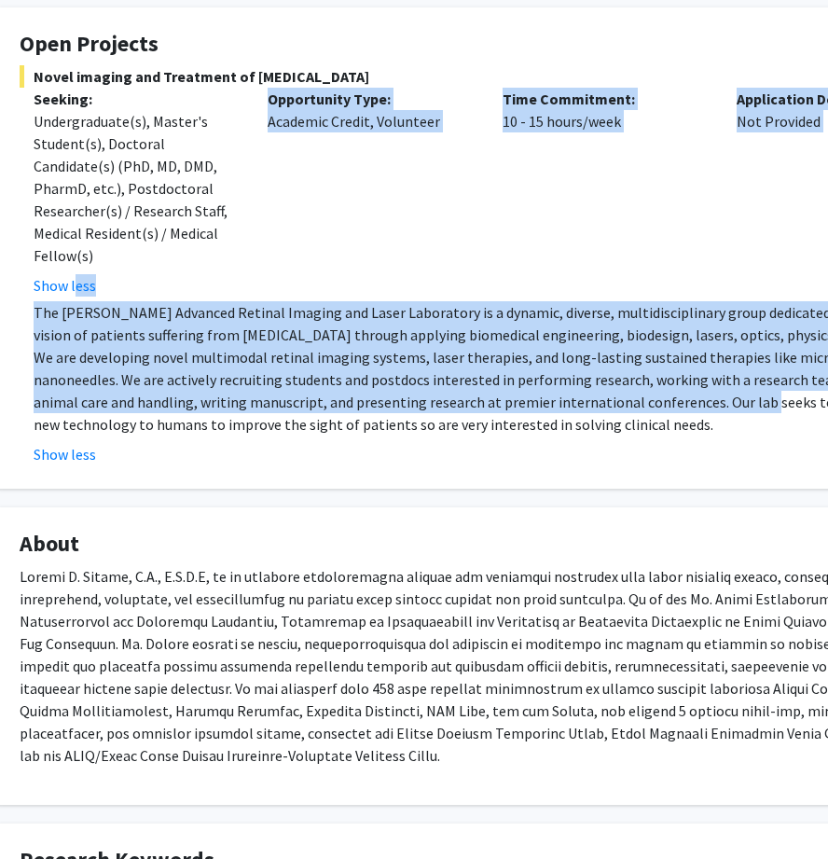
drag, startPoint x: 23, startPoint y: 296, endPoint x: 598, endPoint y: 404, distance: 584.6
click at [599, 403] on div "Novel imaging and Treatment of [MEDICAL_DATA] Seeking: Undergraduate(s), Master…" at bounding box center [495, 265] width 951 height 400
click at [588, 406] on p "The [PERSON_NAME] Advanced Retinal Imaging and Laser Laboratory is a dynamic, d…" at bounding box center [502, 368] width 937 height 134
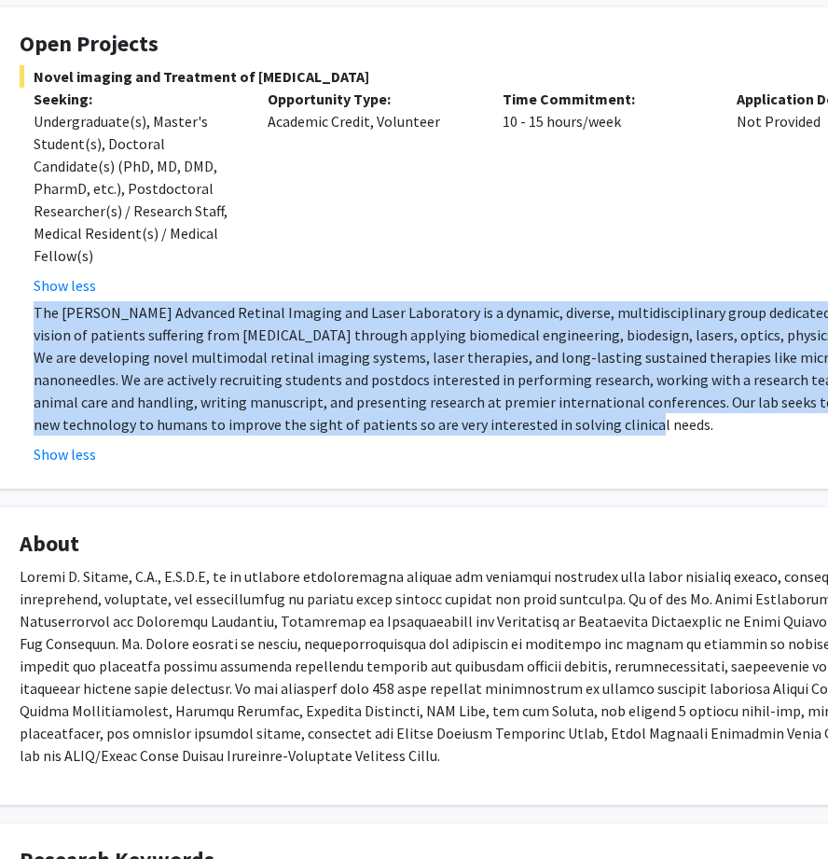
drag, startPoint x: 514, startPoint y: 434, endPoint x: 25, endPoint y: 316, distance: 502.6
click at [25, 316] on fg-read-more "The [PERSON_NAME] Advanced Retinal Imaging and Laser Laboratory is a dynamic, d…" at bounding box center [495, 383] width 951 height 164
copy p "The [PERSON_NAME] Advanced Retinal Imaging and Laser Laboratory is a dynamic, d…"
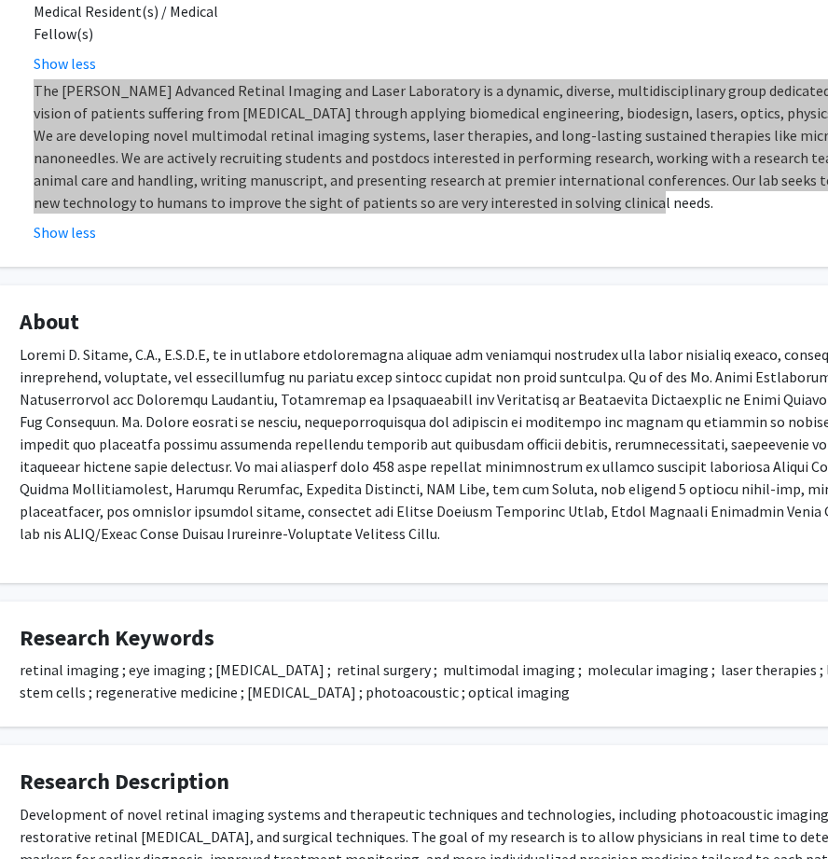
scroll to position [559, 64]
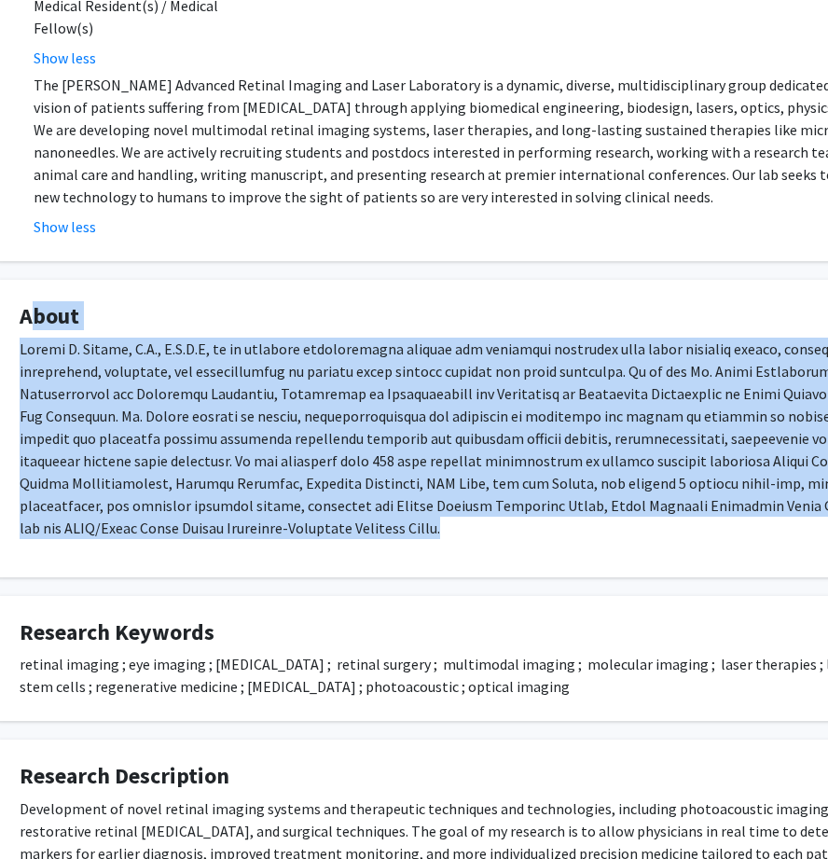
drag, startPoint x: 136, startPoint y: 536, endPoint x: 13, endPoint y: 308, distance: 259.6
click at [13, 308] on fg-card "About" at bounding box center [495, 429] width 998 height 298
copy fg-card "About [PERSON_NAME], M.D., F.A.C.S, is an academic vitreoretinal surgeon and cl…"
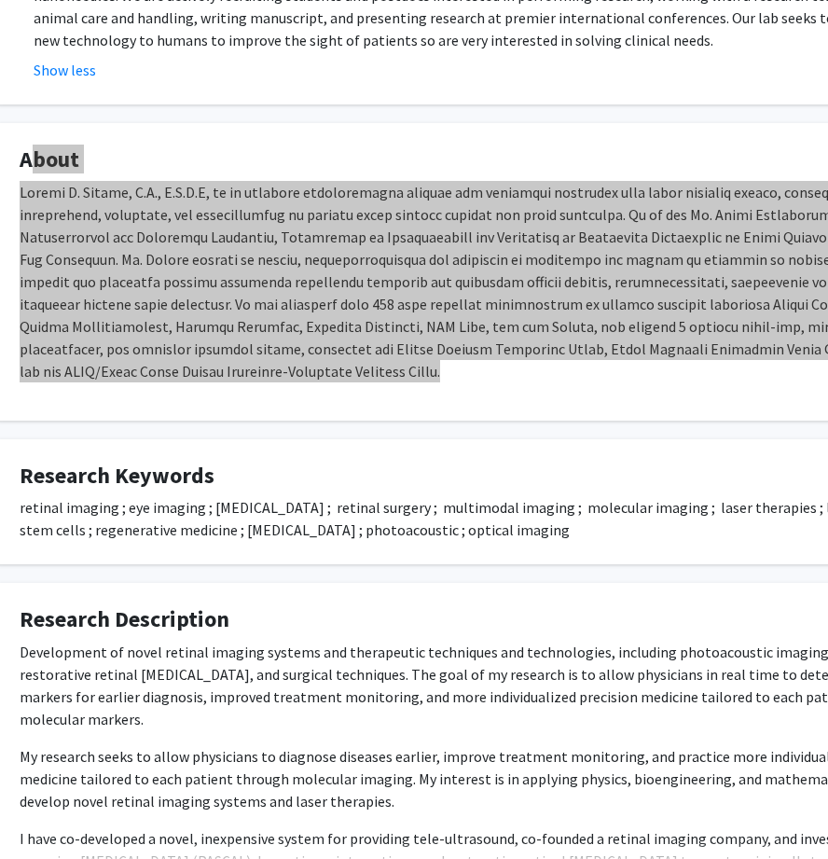
scroll to position [889, 64]
